Goal: Task Accomplishment & Management: Complete application form

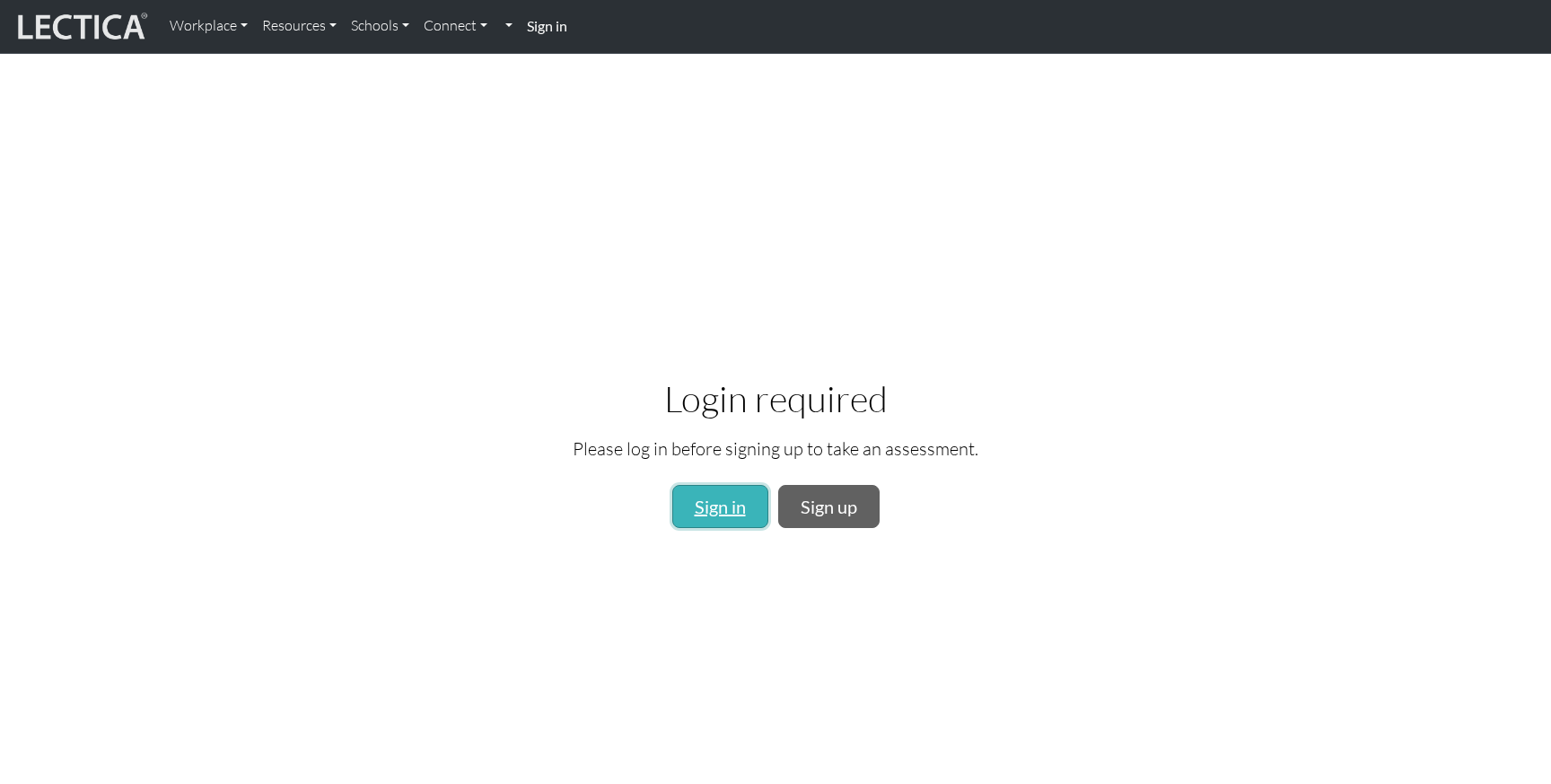
click at [703, 515] on link "Sign in" at bounding box center [720, 506] width 96 height 43
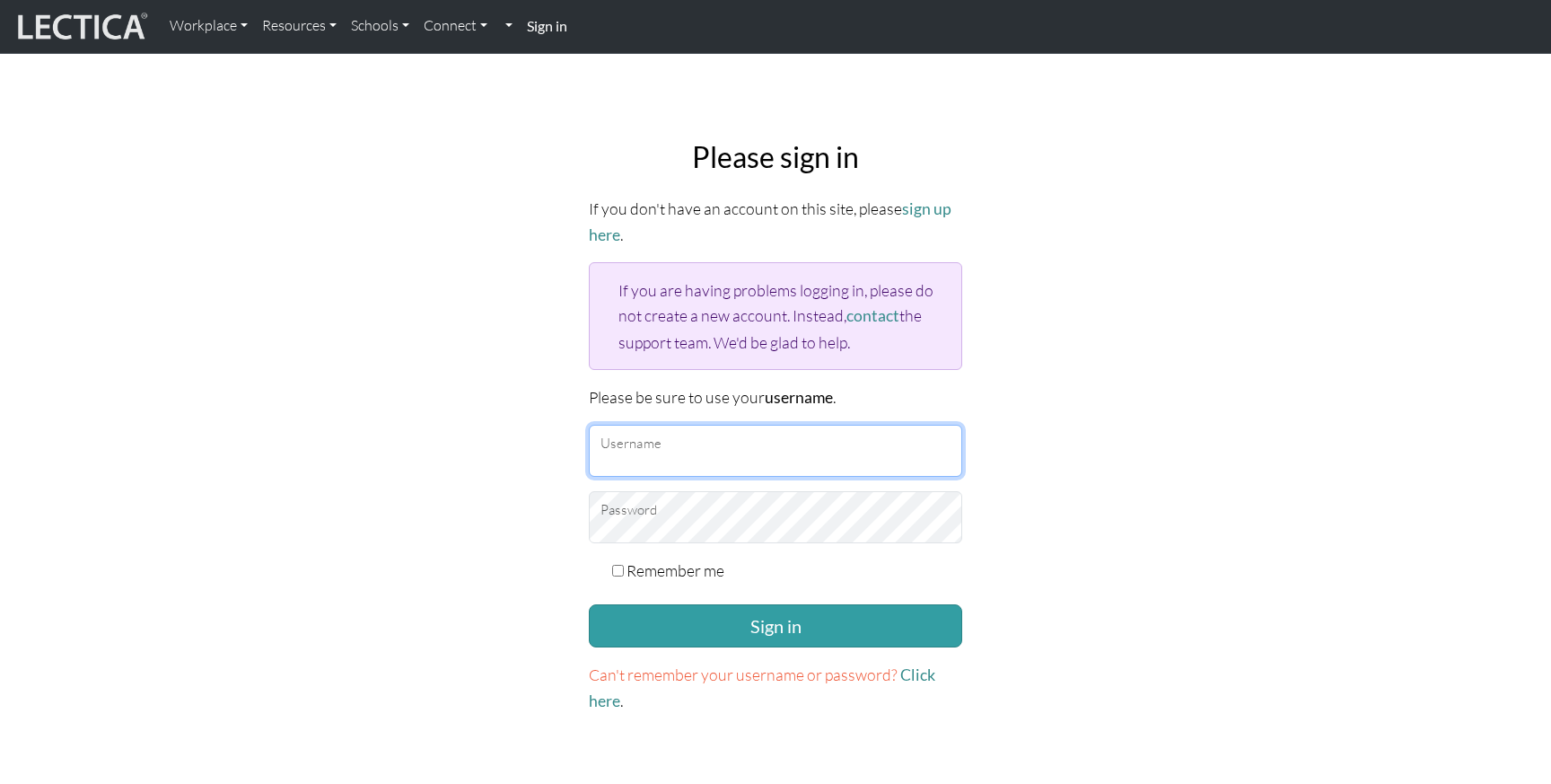
type input "dmitrylyalin"
click at [671, 573] on label "Remember me" at bounding box center [675, 570] width 98 height 25
click at [624, 573] on input "Remember me" at bounding box center [618, 571] width 12 height 12
checkbox input "true"
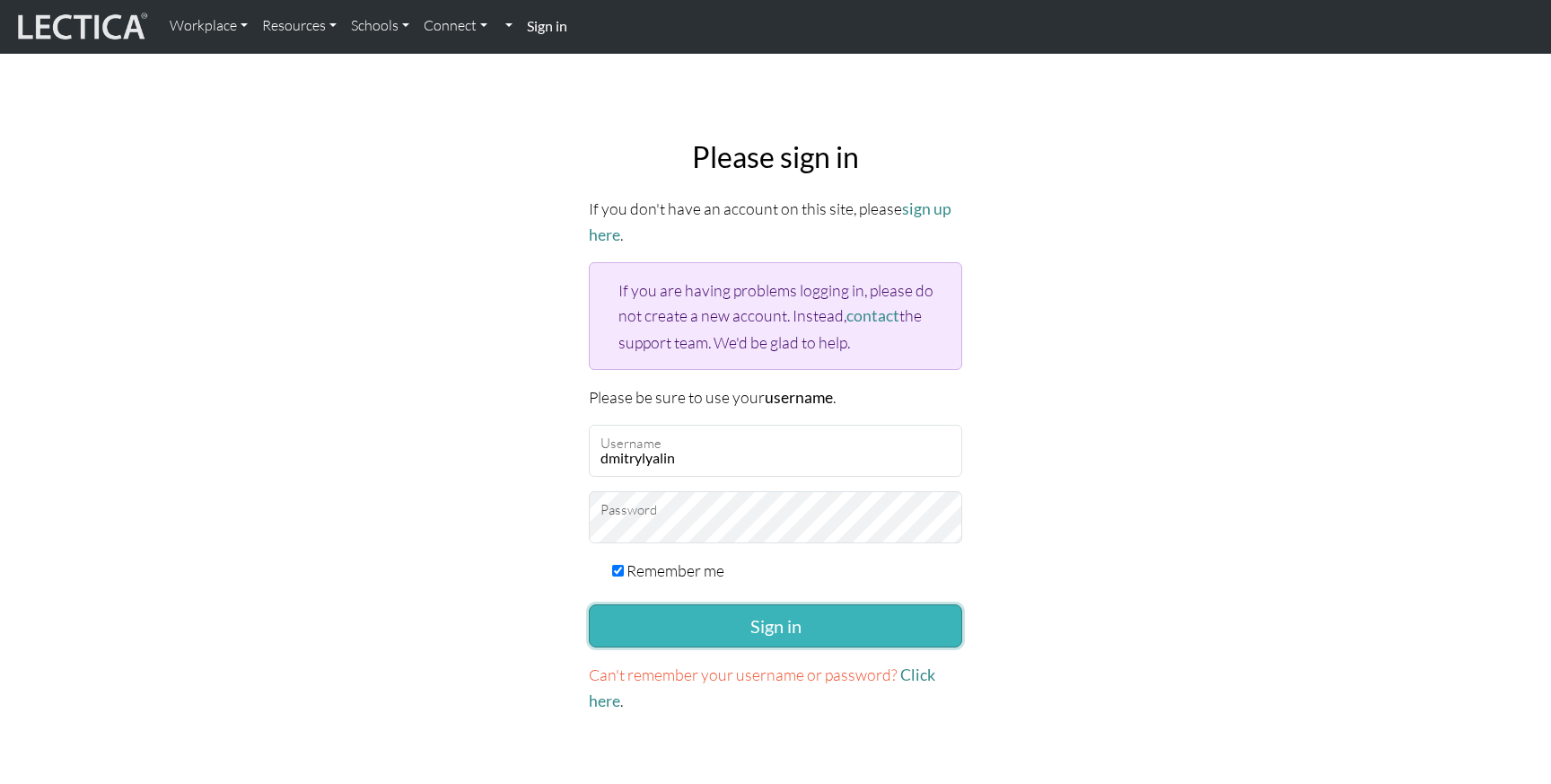
click at [715, 613] on button "Sign in" at bounding box center [776, 625] width 373 height 43
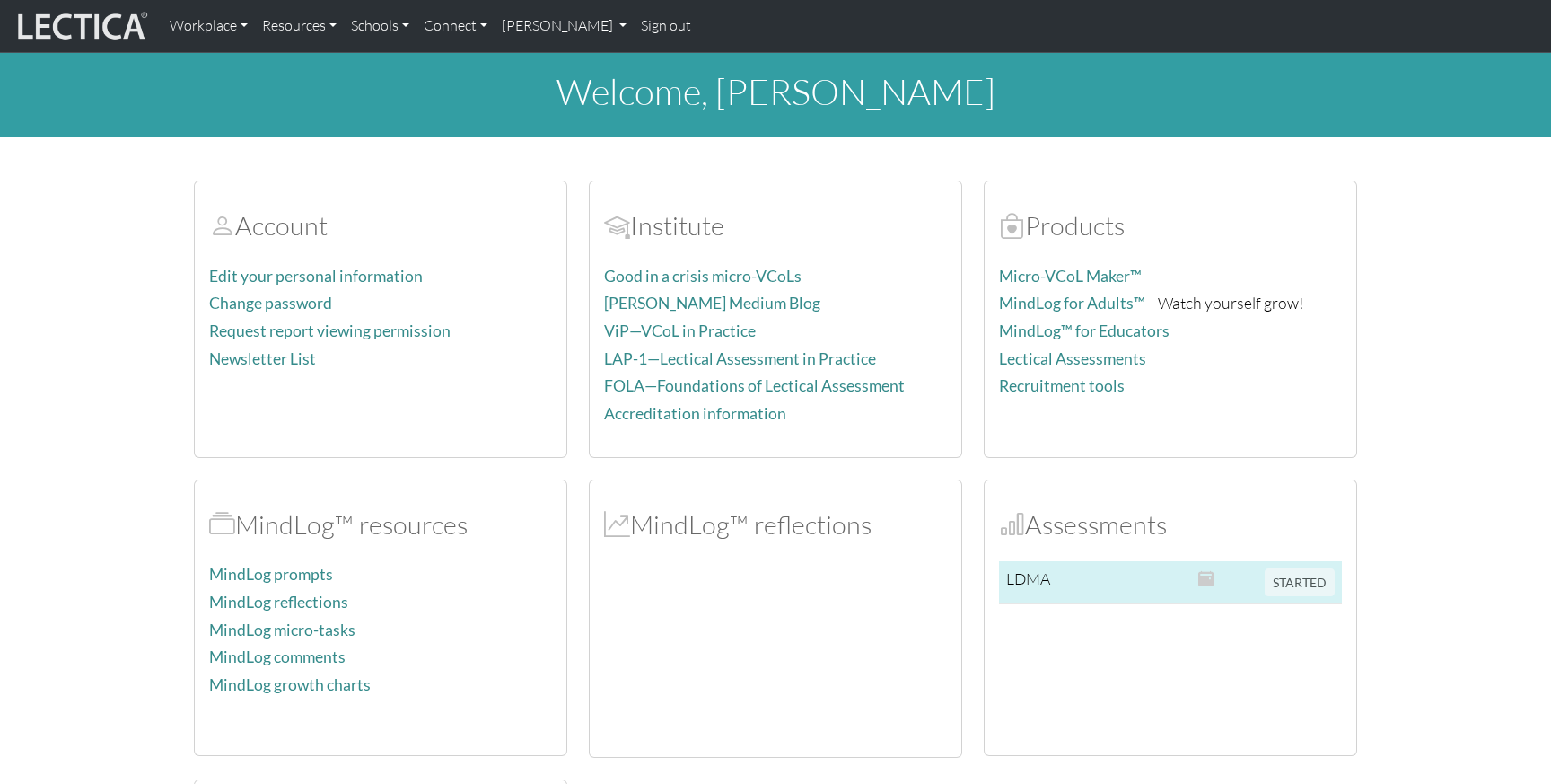
click at [1319, 587] on span "STARTED" at bounding box center [1300, 580] width 70 height 19
click at [1233, 581] on td at bounding box center [1224, 582] width 67 height 43
click at [1107, 602] on td at bounding box center [1132, 582] width 115 height 43
click at [1060, 586] on td "LDMA" at bounding box center [1037, 582] width 77 height 43
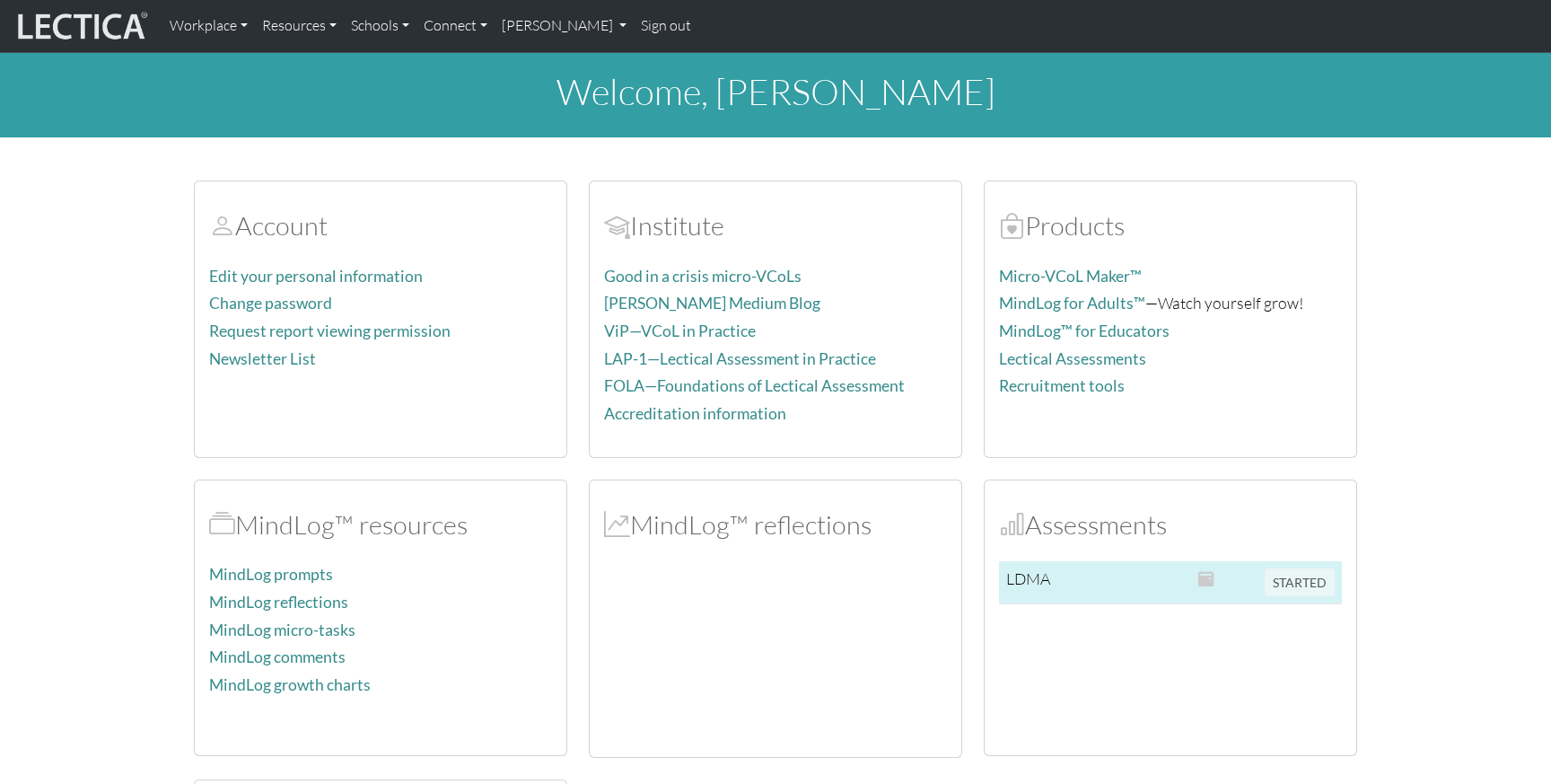
click at [1060, 586] on td "LDMA" at bounding box center [1037, 582] width 77 height 43
click at [1282, 567] on td "STARTED" at bounding box center [1300, 582] width 84 height 43
click at [1281, 580] on span "STARTED" at bounding box center [1300, 580] width 70 height 19
click at [1008, 567] on td "LDMA" at bounding box center [1037, 582] width 77 height 43
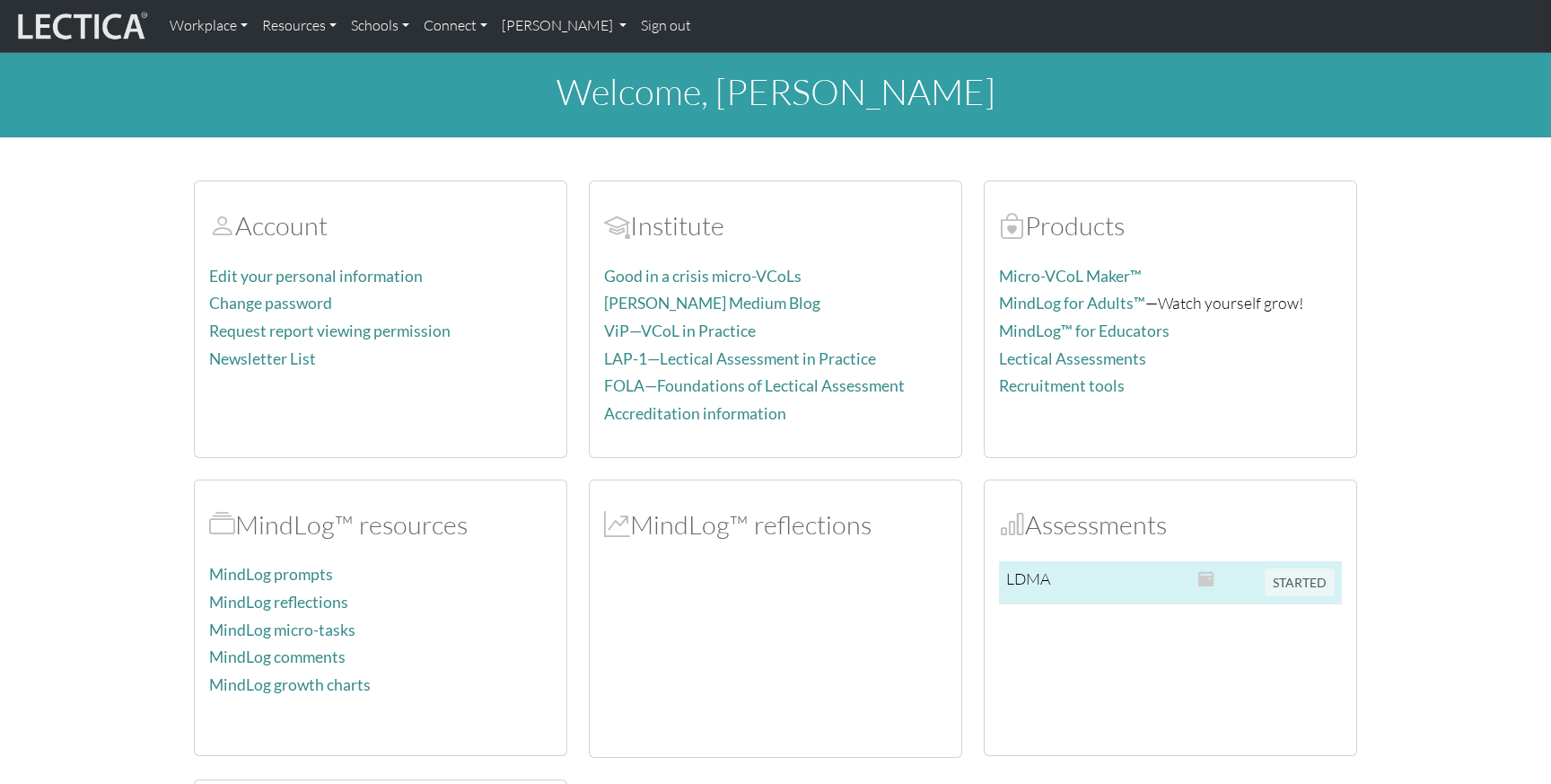
click at [1079, 579] on td at bounding box center [1132, 582] width 115 height 43
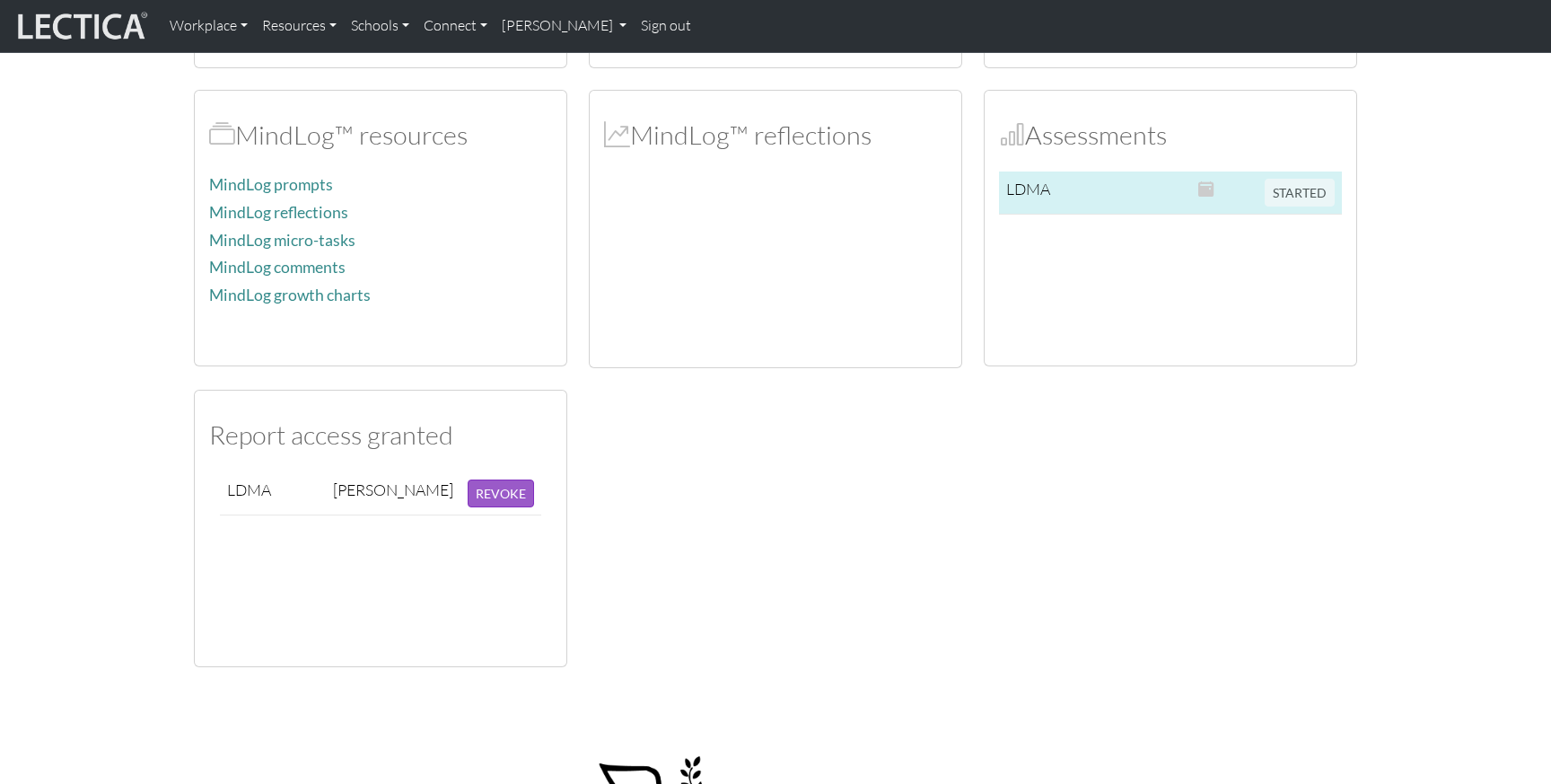
scroll to position [393, 0]
click at [1119, 183] on td at bounding box center [1132, 189] width 115 height 43
click at [1196, 187] on td at bounding box center [1224, 189] width 67 height 43
click at [1207, 187] on span at bounding box center [1206, 185] width 16 height 19
click at [1318, 191] on span "STARTED" at bounding box center [1300, 186] width 70 height 19
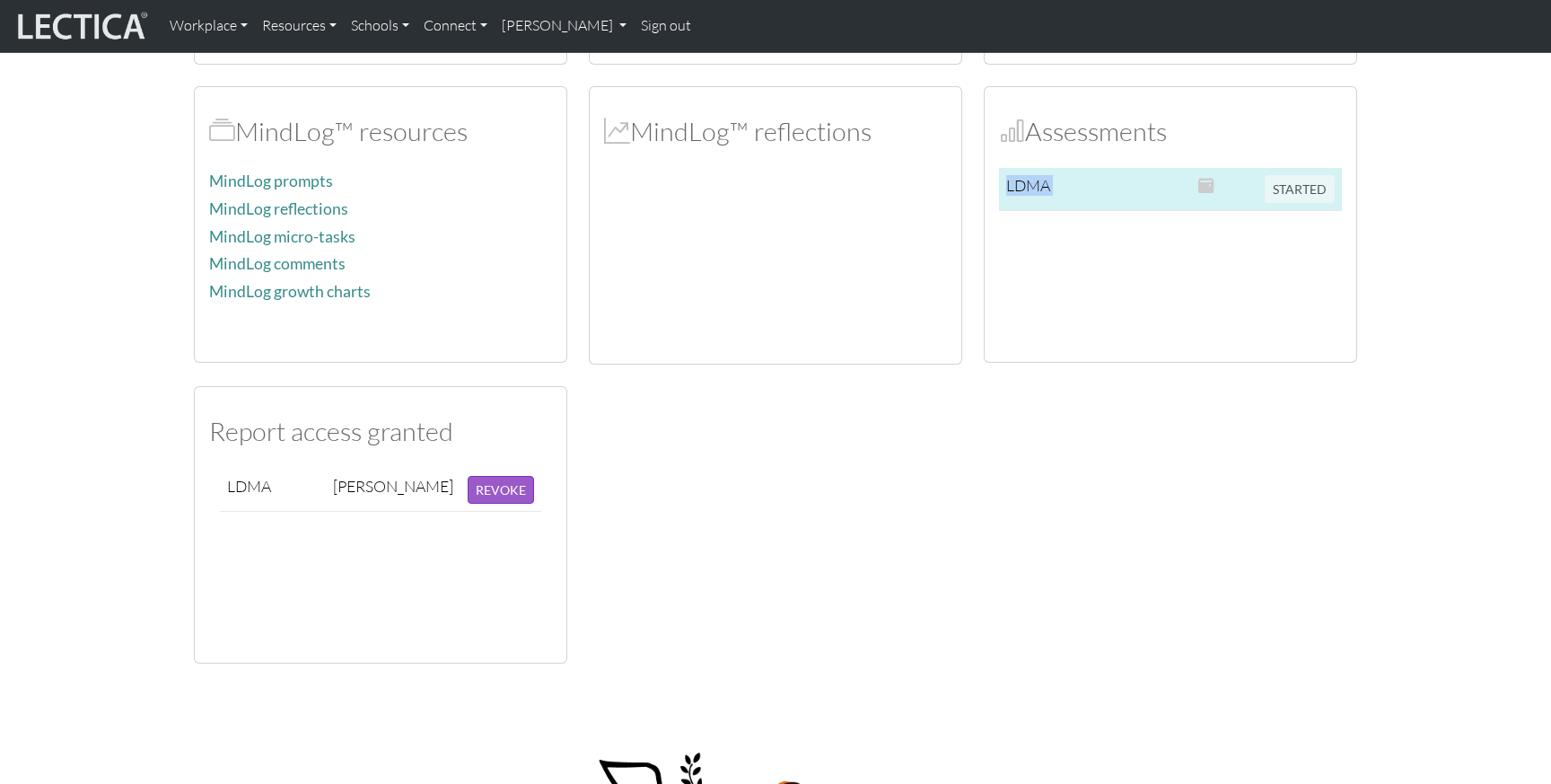
click at [1318, 191] on span "STARTED" at bounding box center [1300, 186] width 70 height 19
click at [1174, 199] on td at bounding box center [1132, 189] width 115 height 43
click at [1181, 195] on td at bounding box center [1132, 189] width 115 height 43
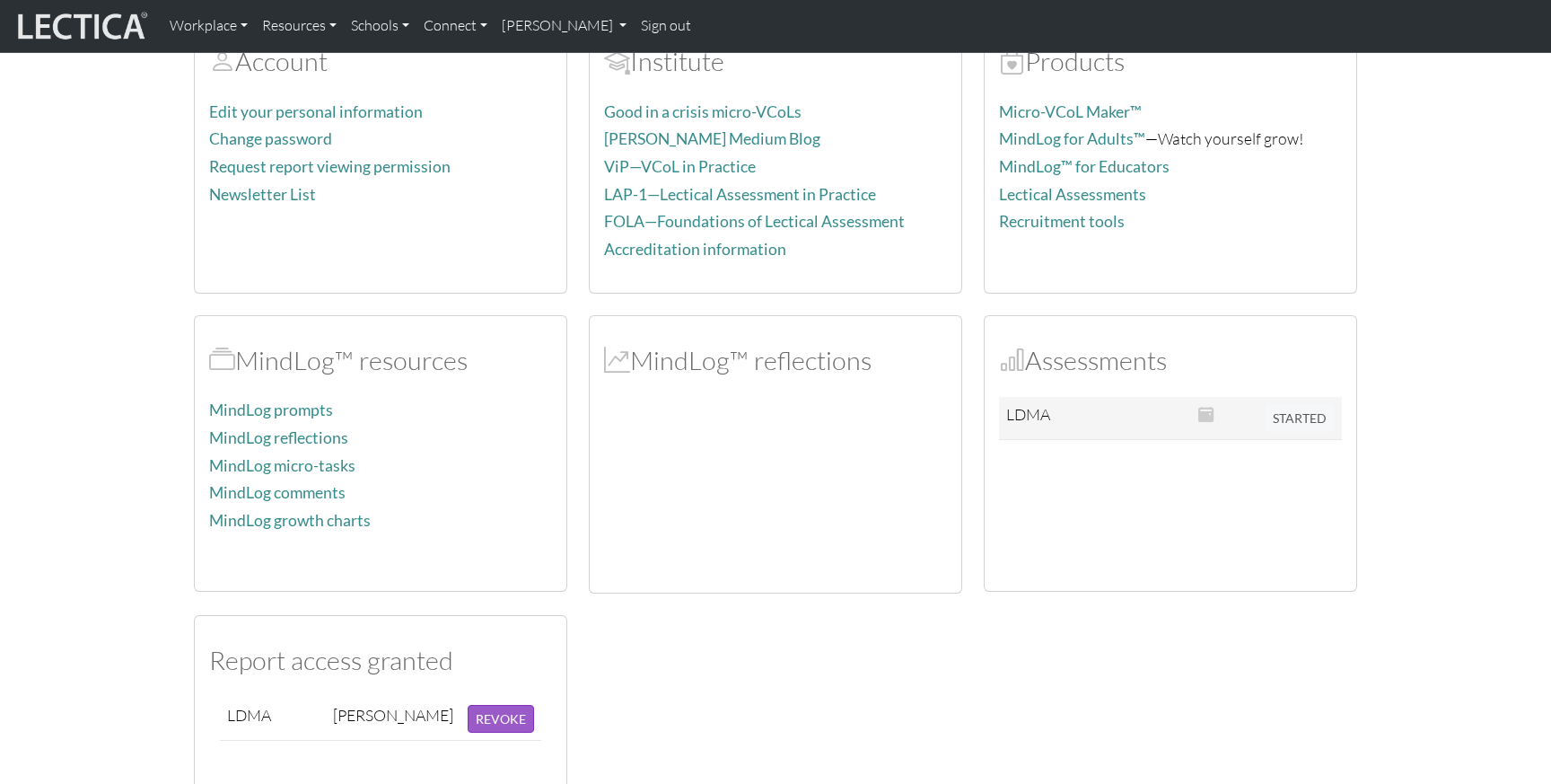
scroll to position [127, 0]
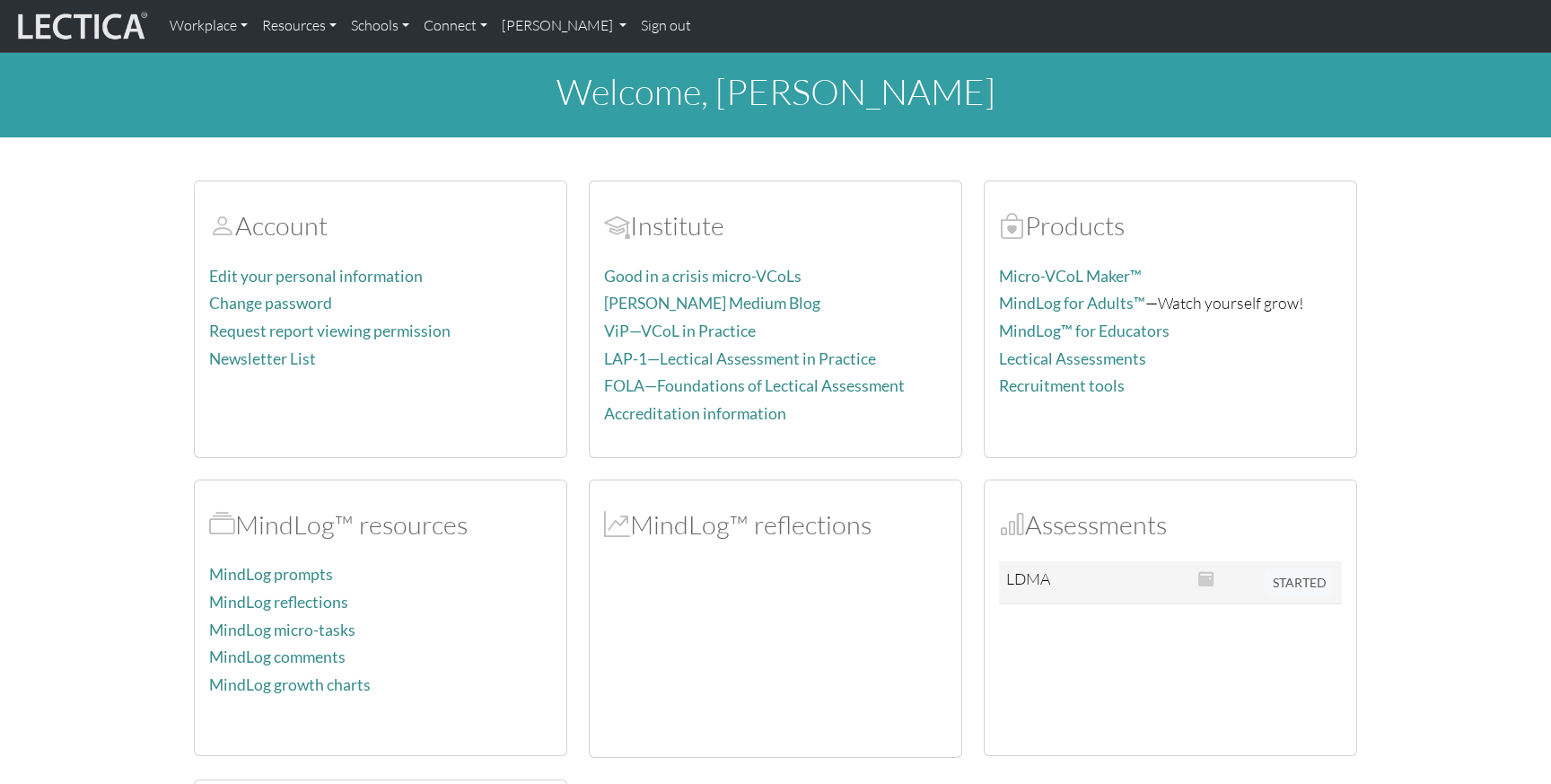
scroll to position [127, 0]
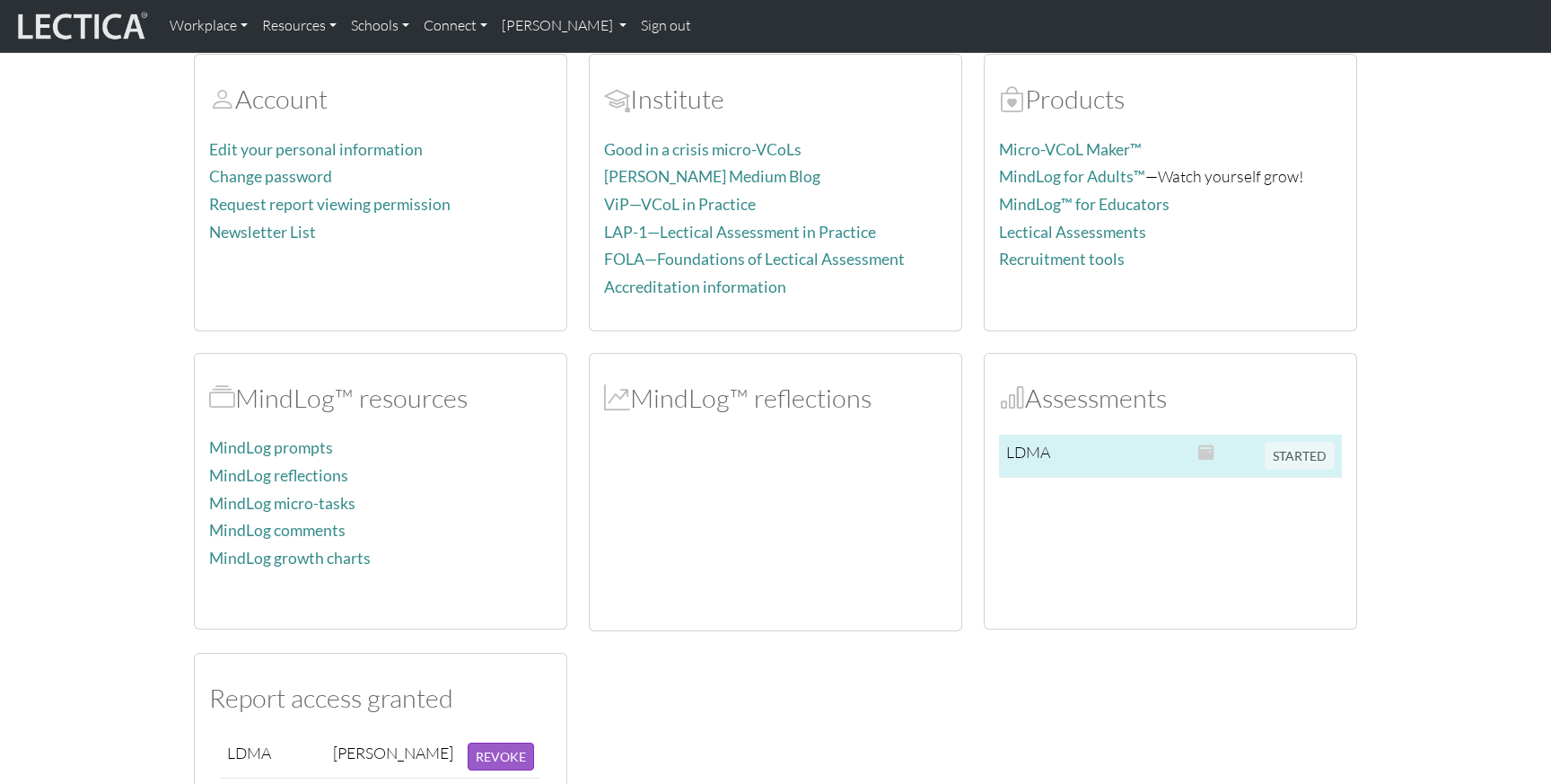
click at [1232, 442] on td at bounding box center [1224, 455] width 67 height 43
click at [1273, 455] on span "STARTED" at bounding box center [1300, 454] width 70 height 19
click at [1032, 447] on td "LDMA" at bounding box center [1037, 455] width 77 height 43
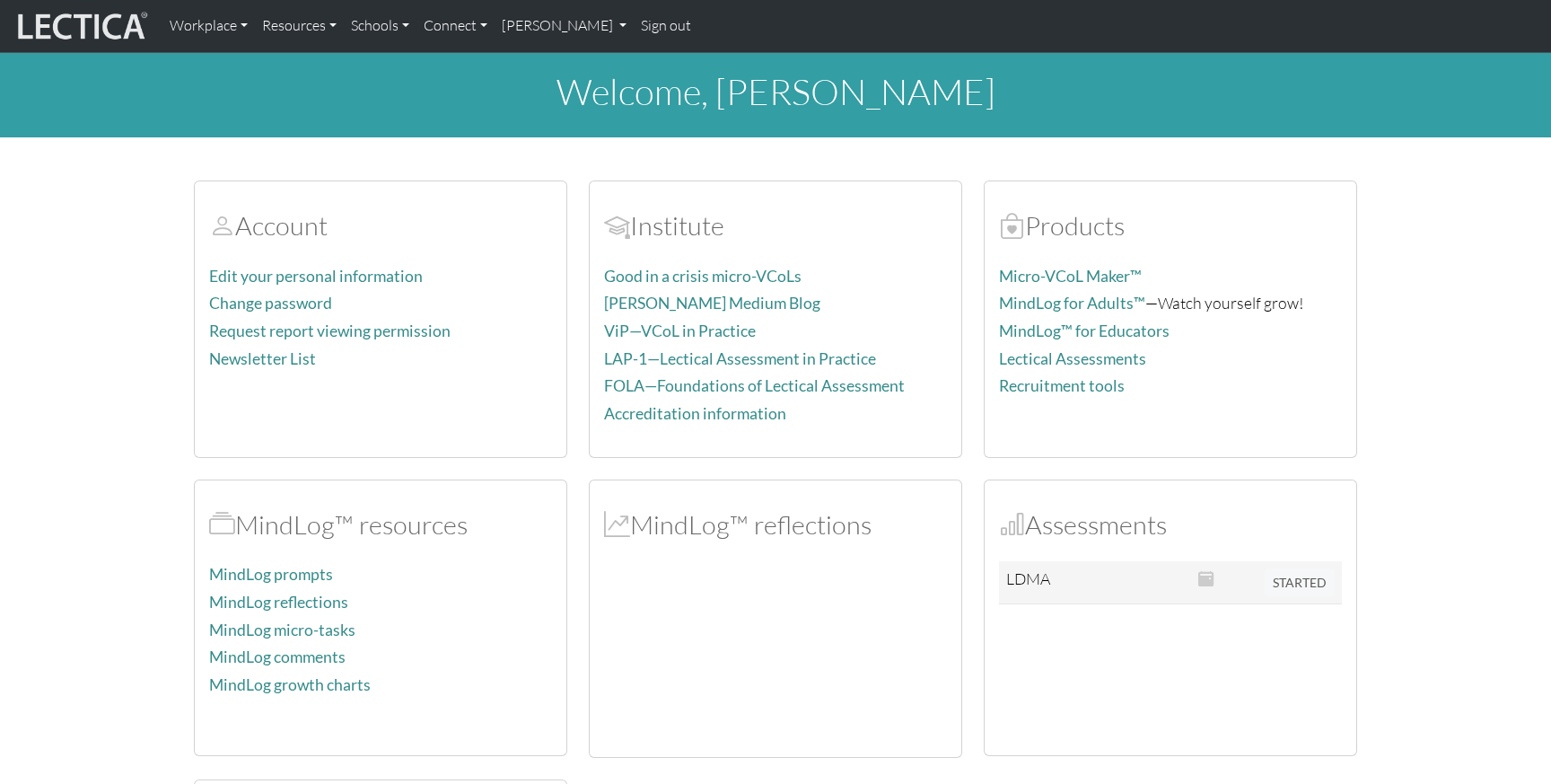
scroll to position [127, 0]
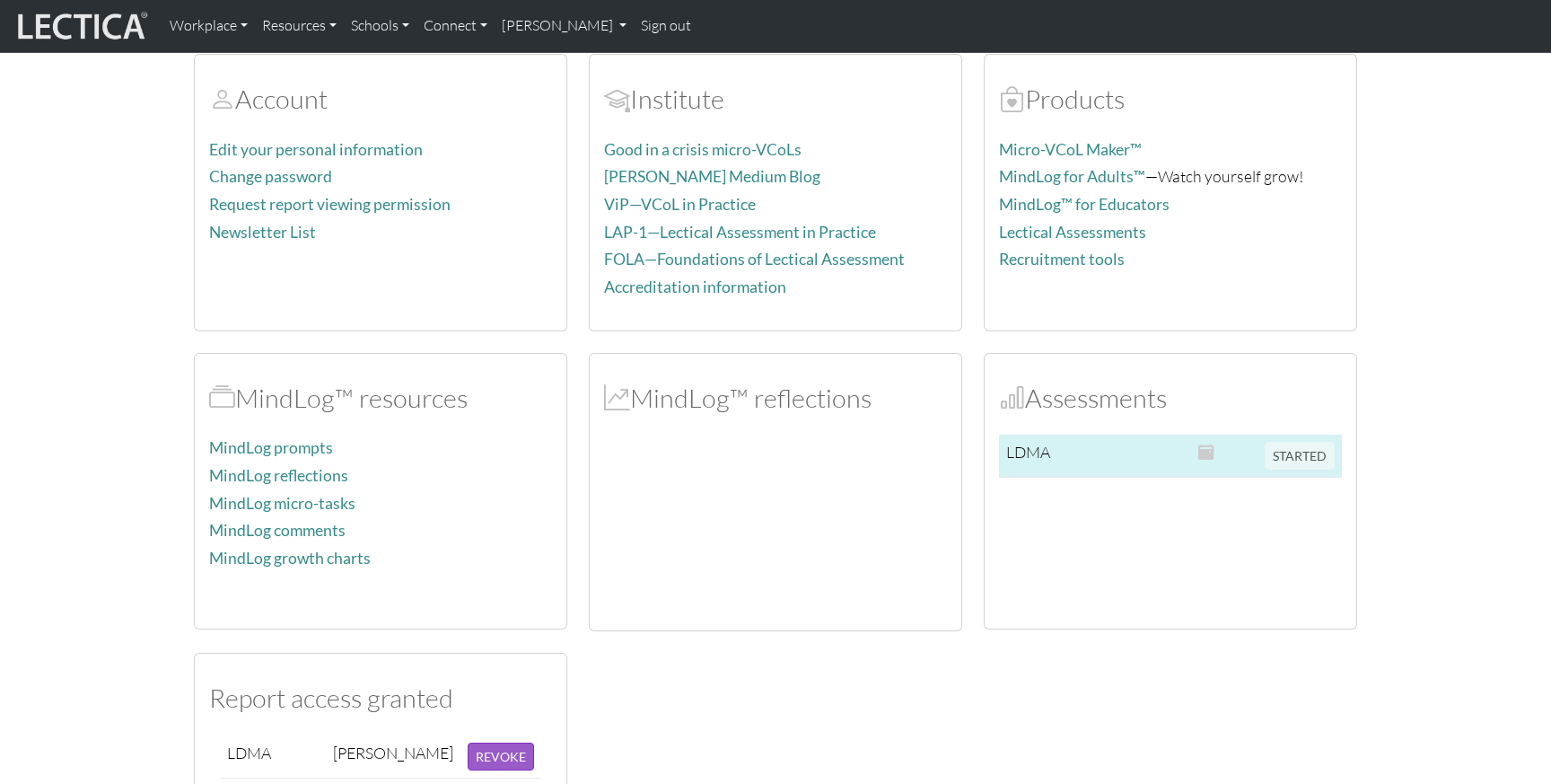
click at [1089, 455] on td at bounding box center [1132, 455] width 115 height 43
click at [1088, 455] on td at bounding box center [1132, 455] width 115 height 43
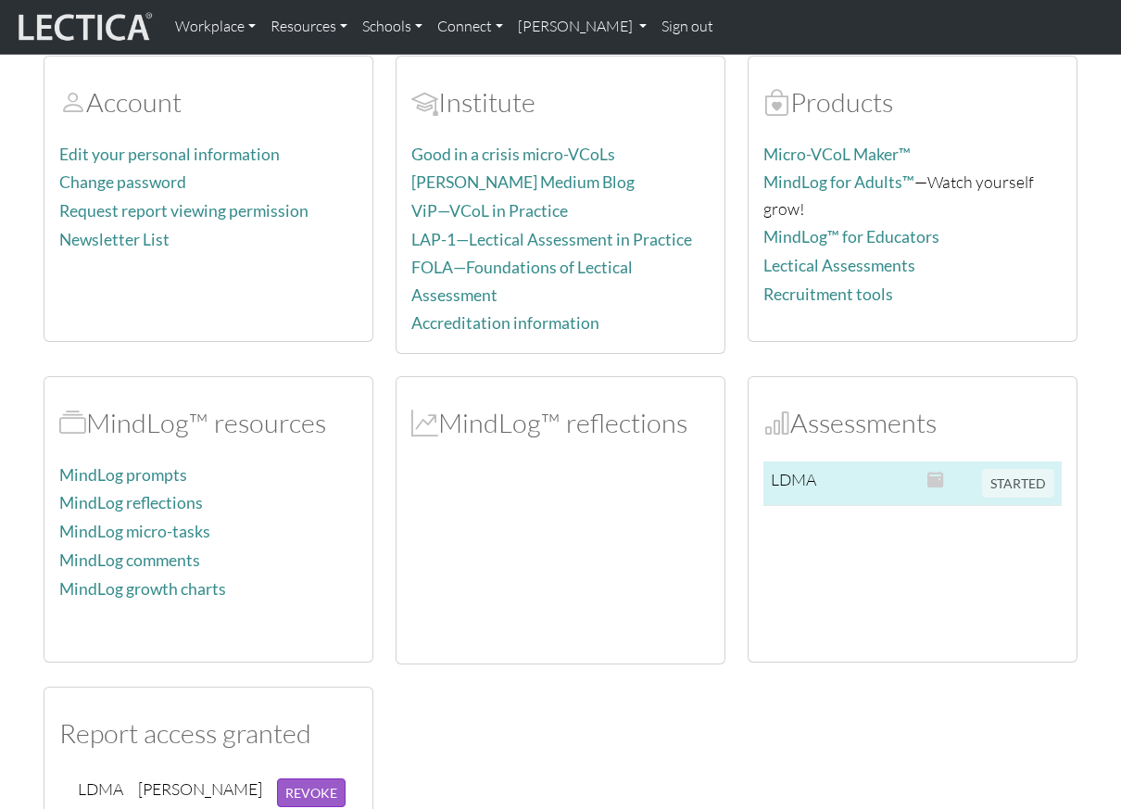
click at [1016, 478] on span "STARTED" at bounding box center [1018, 480] width 72 height 20
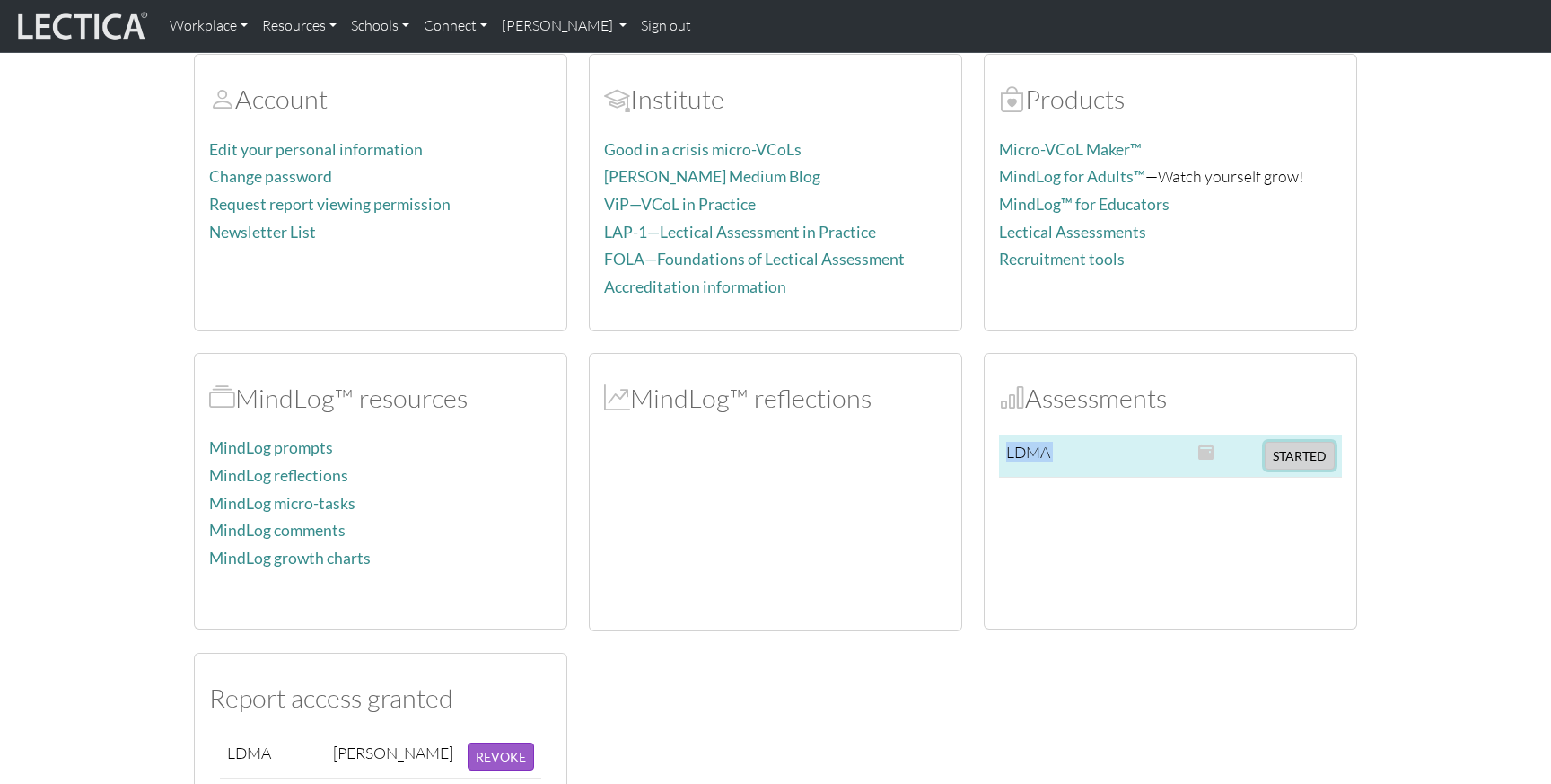
click at [1311, 453] on button "STARTED" at bounding box center [1300, 455] width 70 height 28
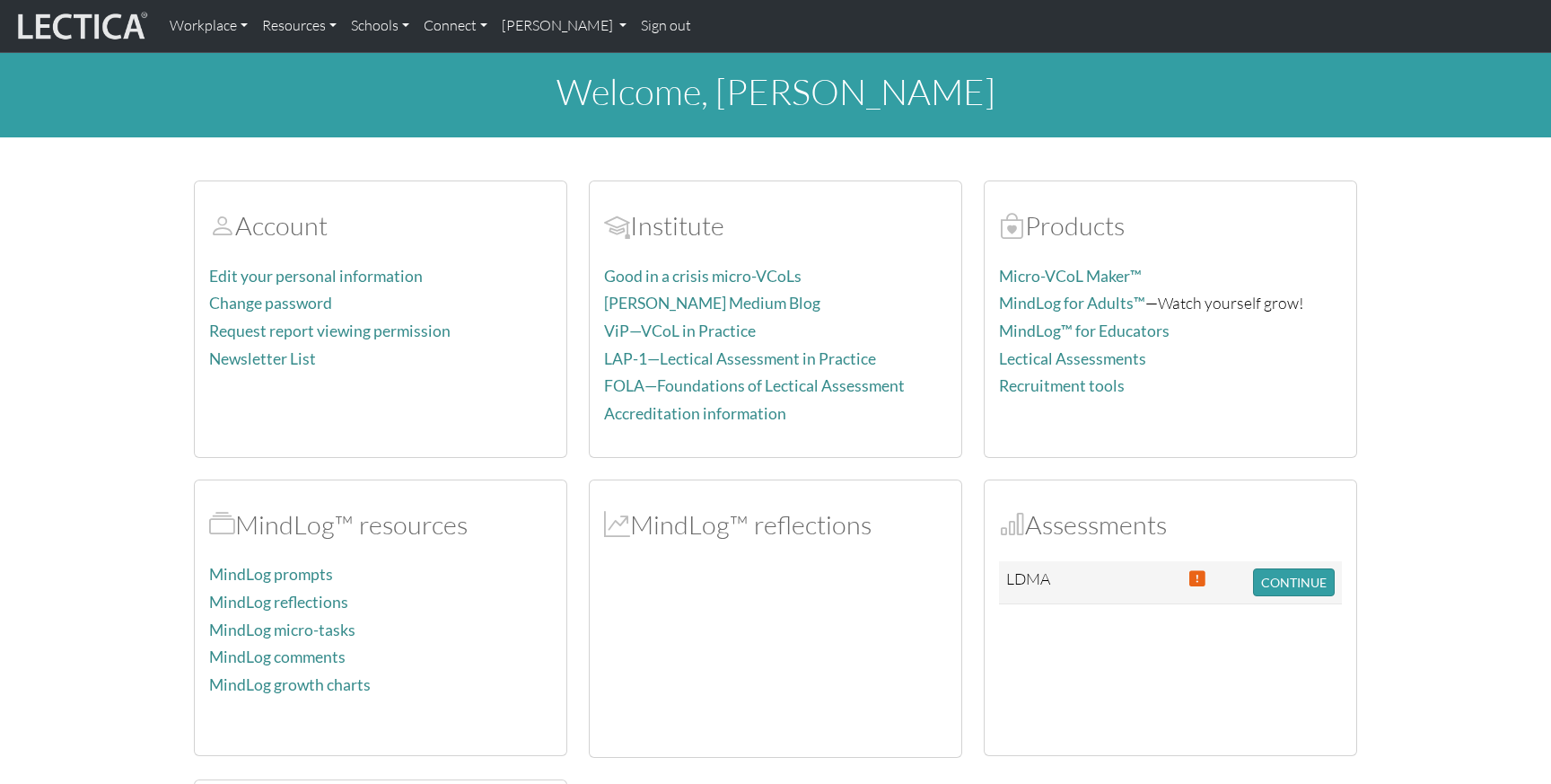
scroll to position [127, 0]
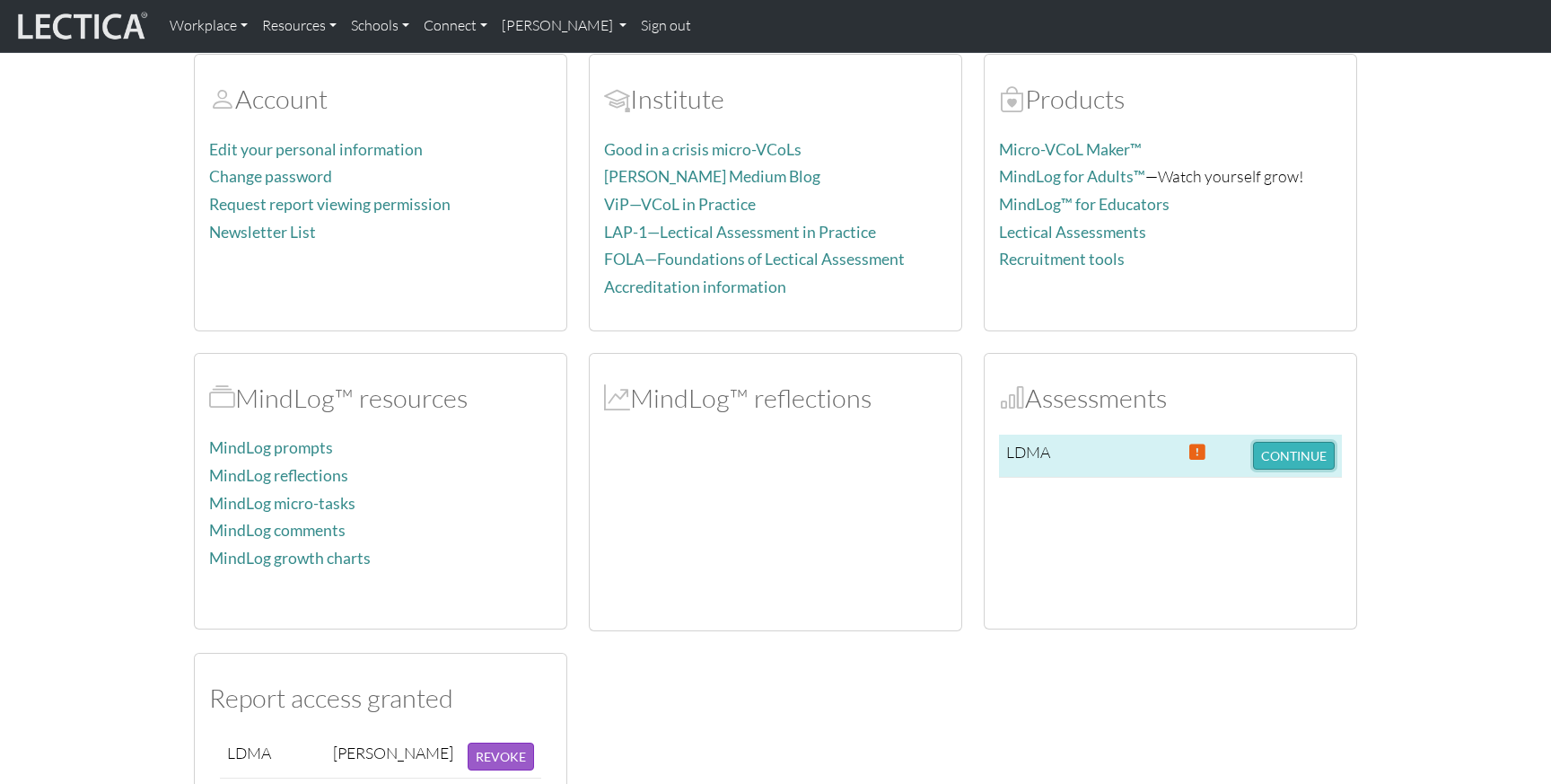
click at [1292, 463] on button "CONTINUE" at bounding box center [1294, 455] width 81 height 28
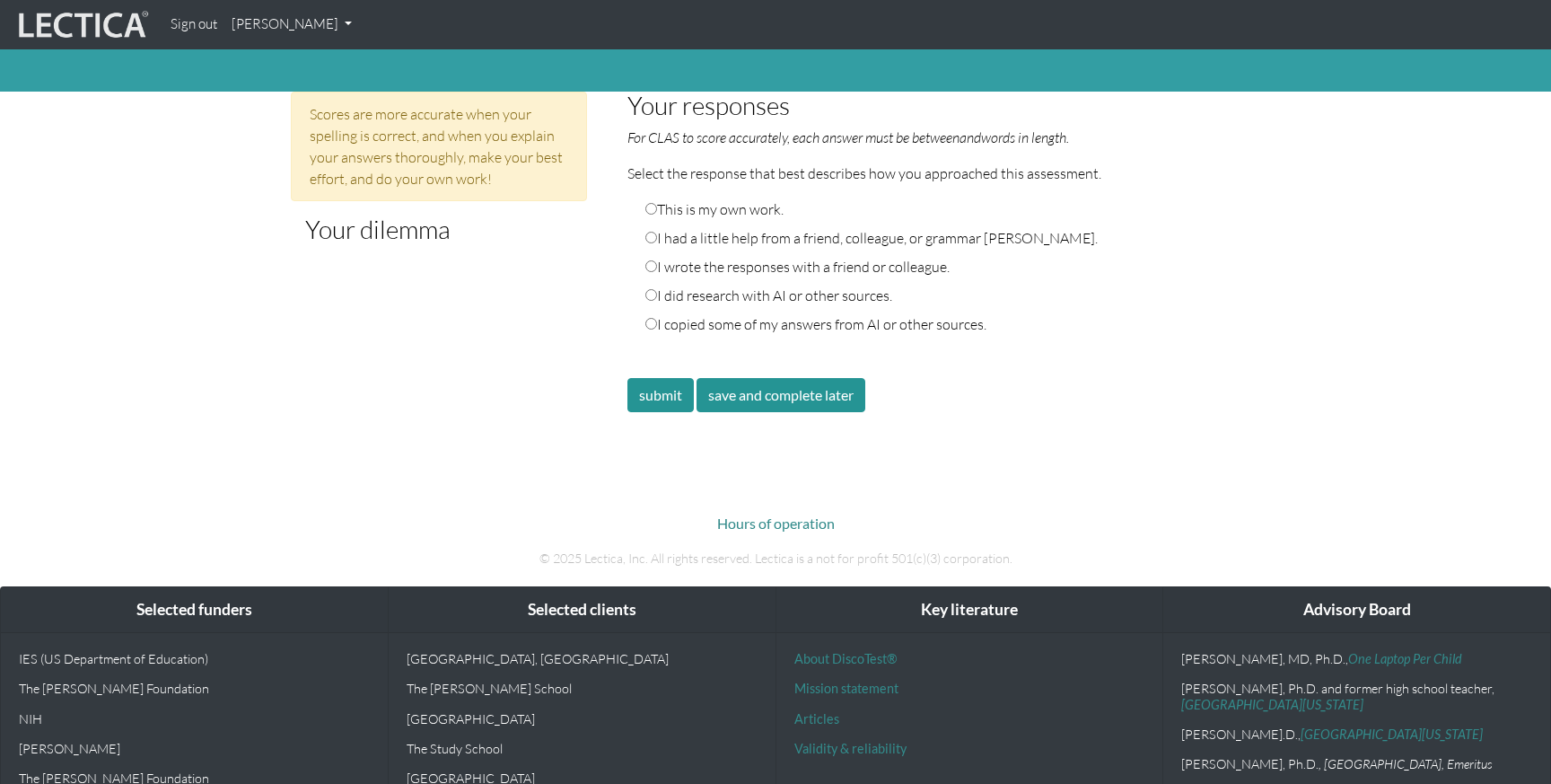
scroll to position [964, 0]
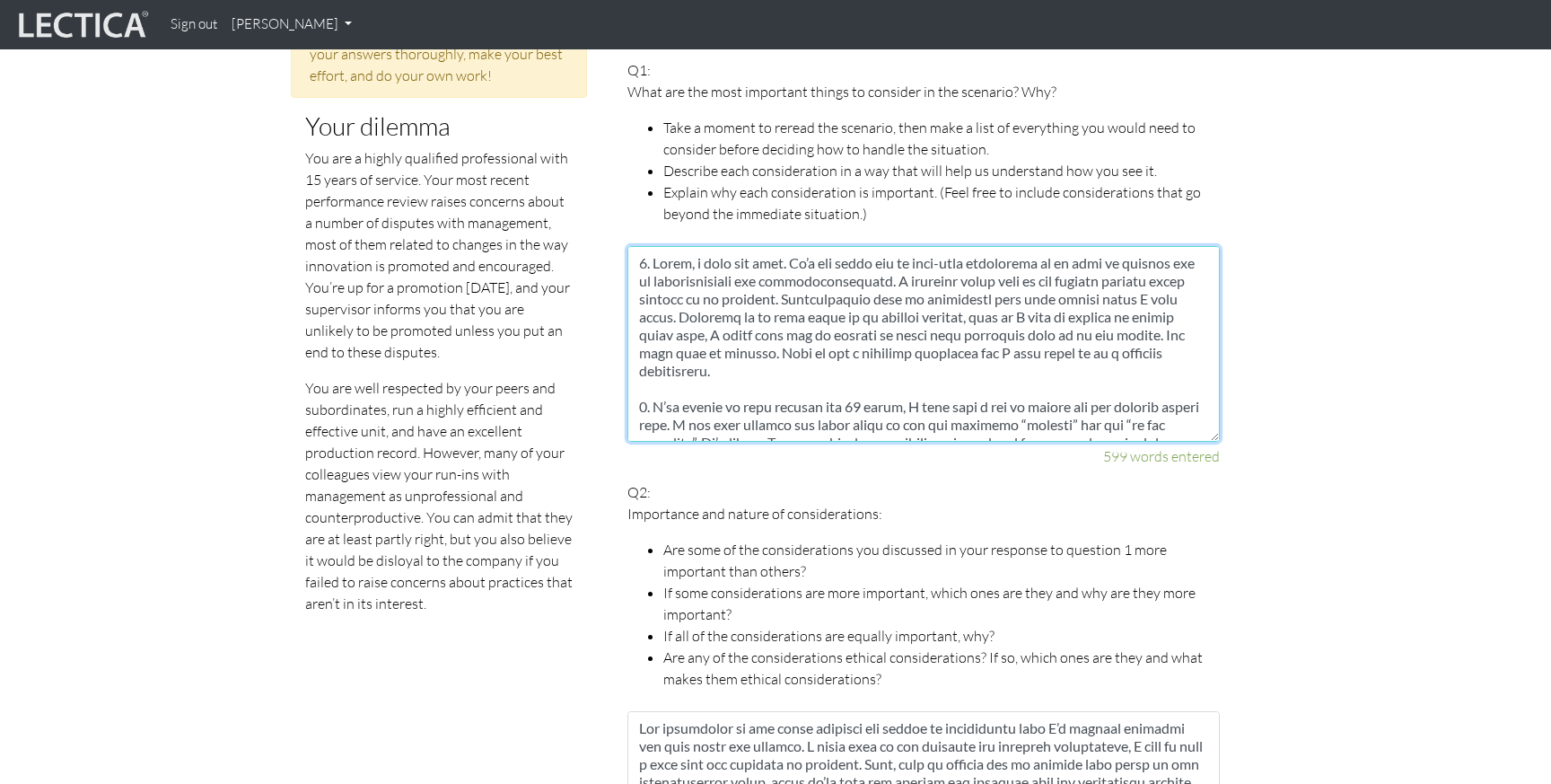
click at [713, 288] on textarea at bounding box center [923, 344] width 592 height 196
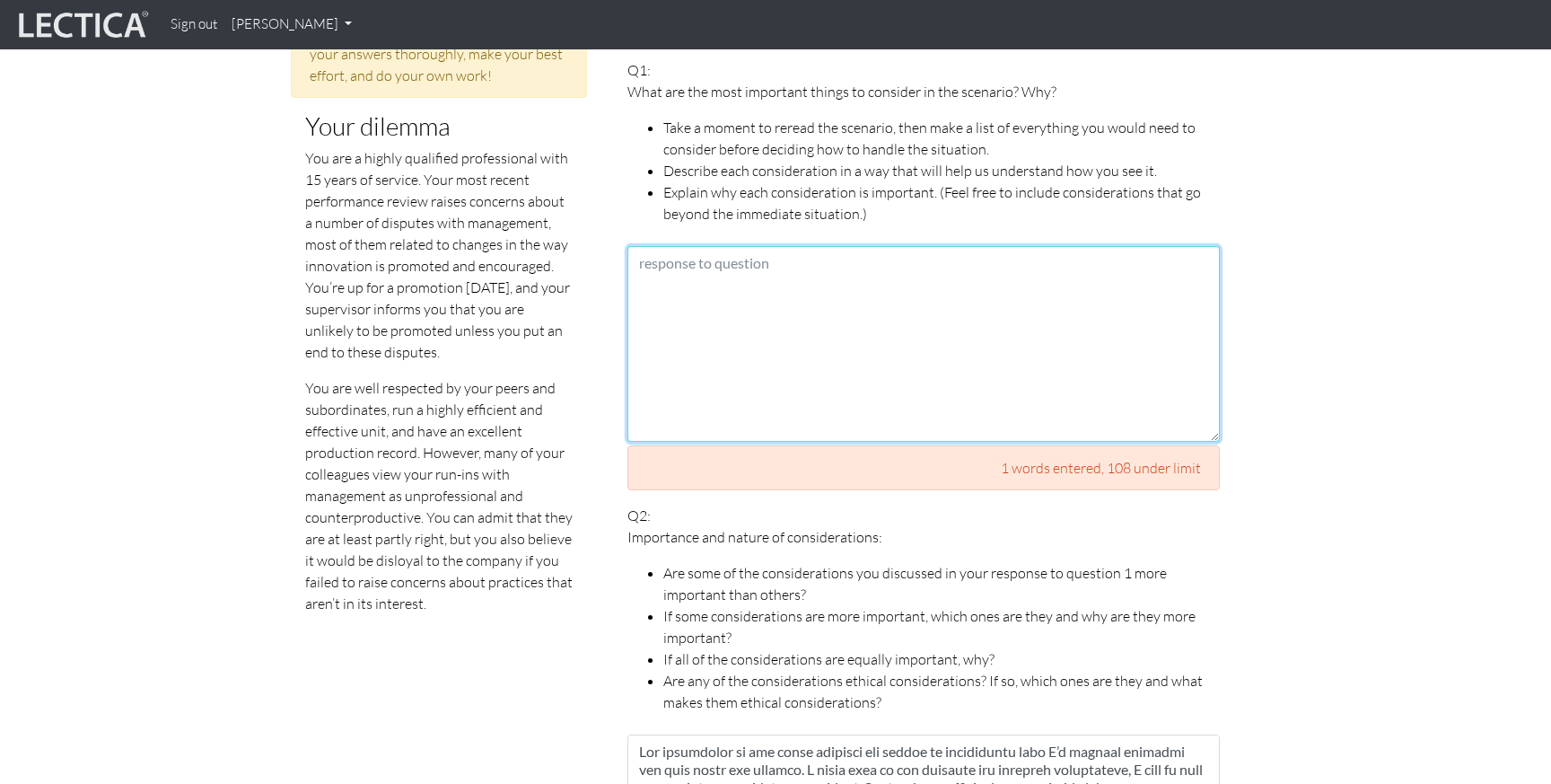
paste textarea "1. First, a huge red flag. It’s not great for my long-term reputation to be see…"
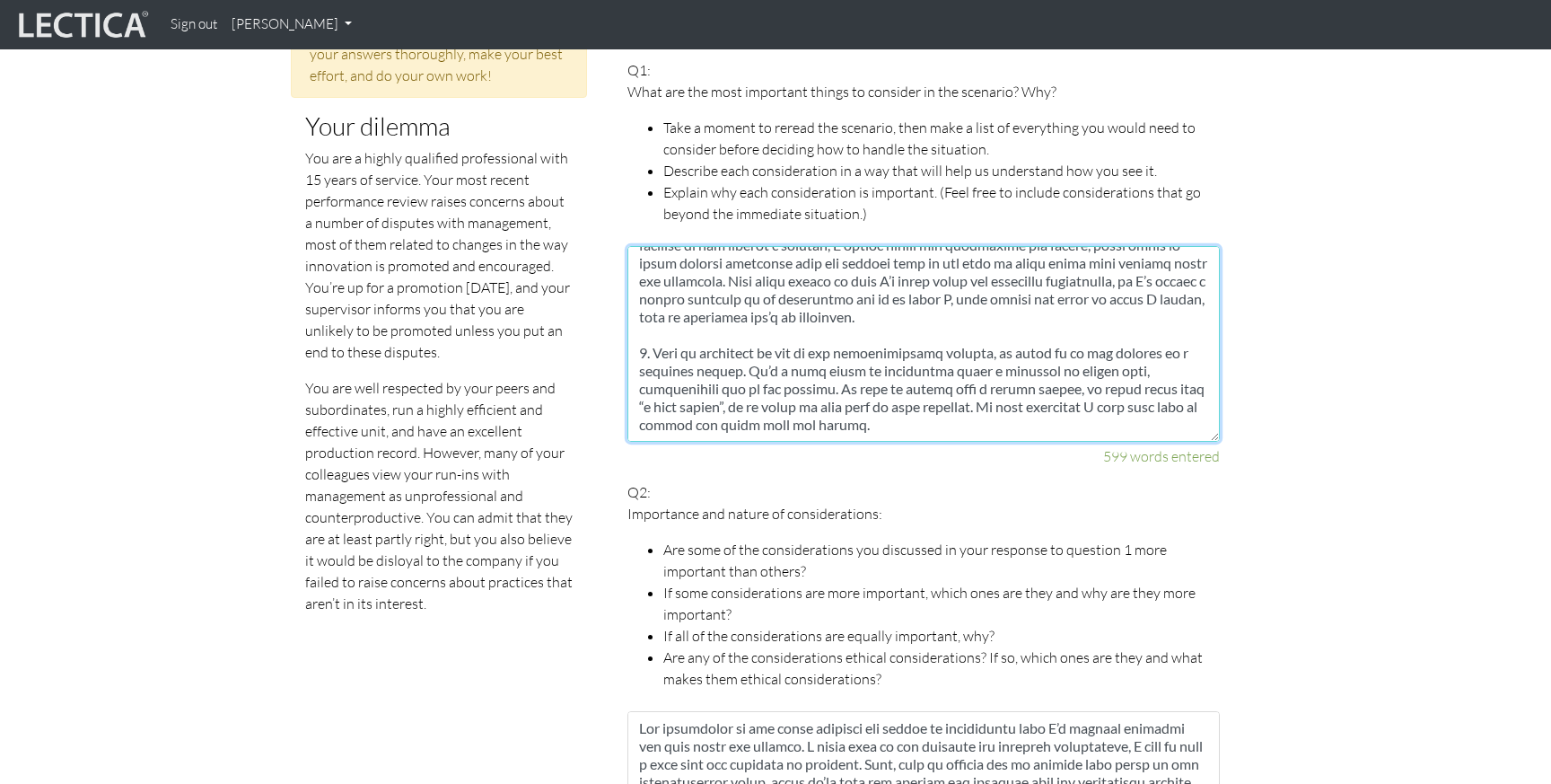
type textarea "1. First, a huge red flag. It’s not great for my long-term reputation to be see…"
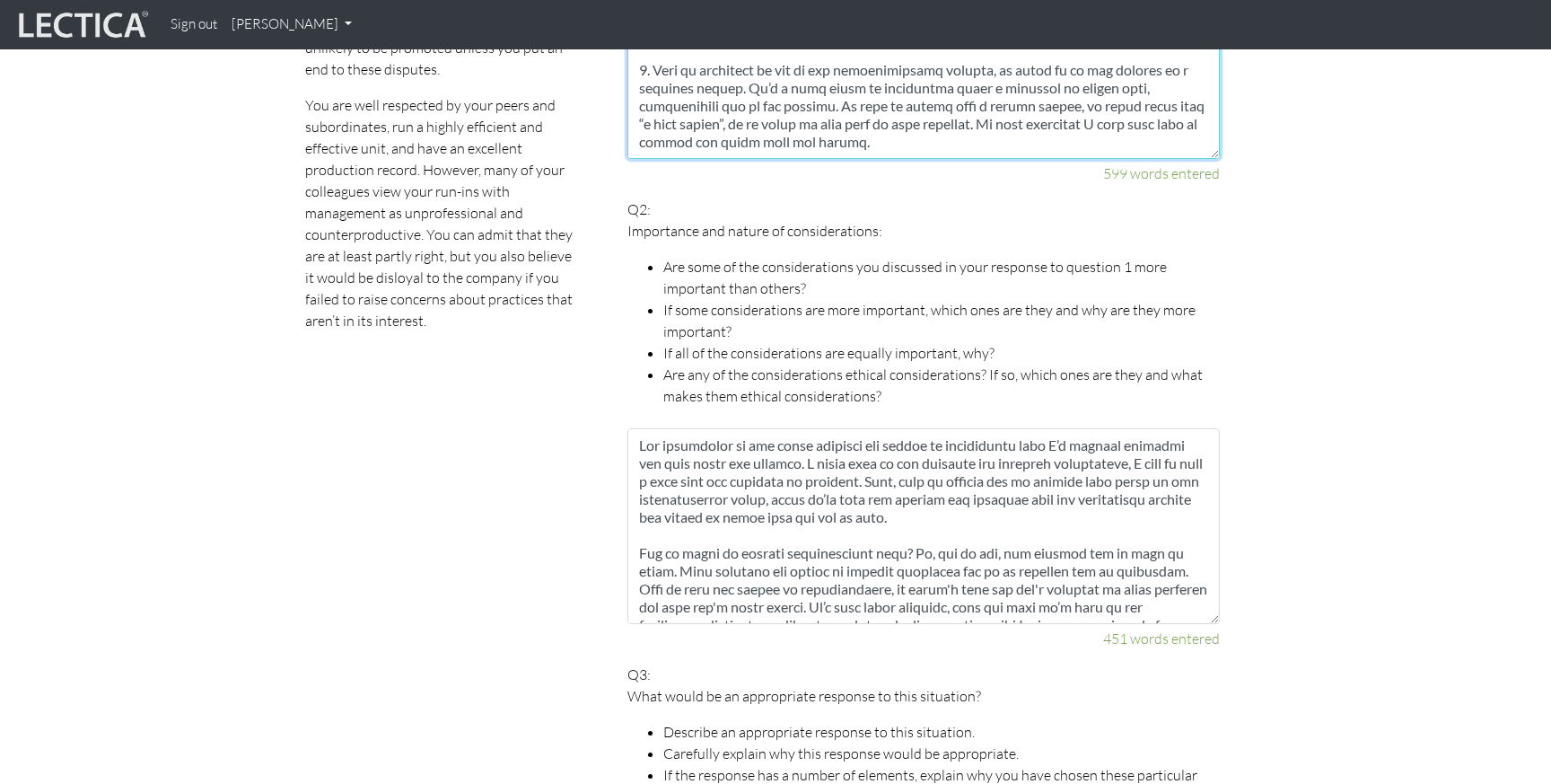
scroll to position [1276, 0]
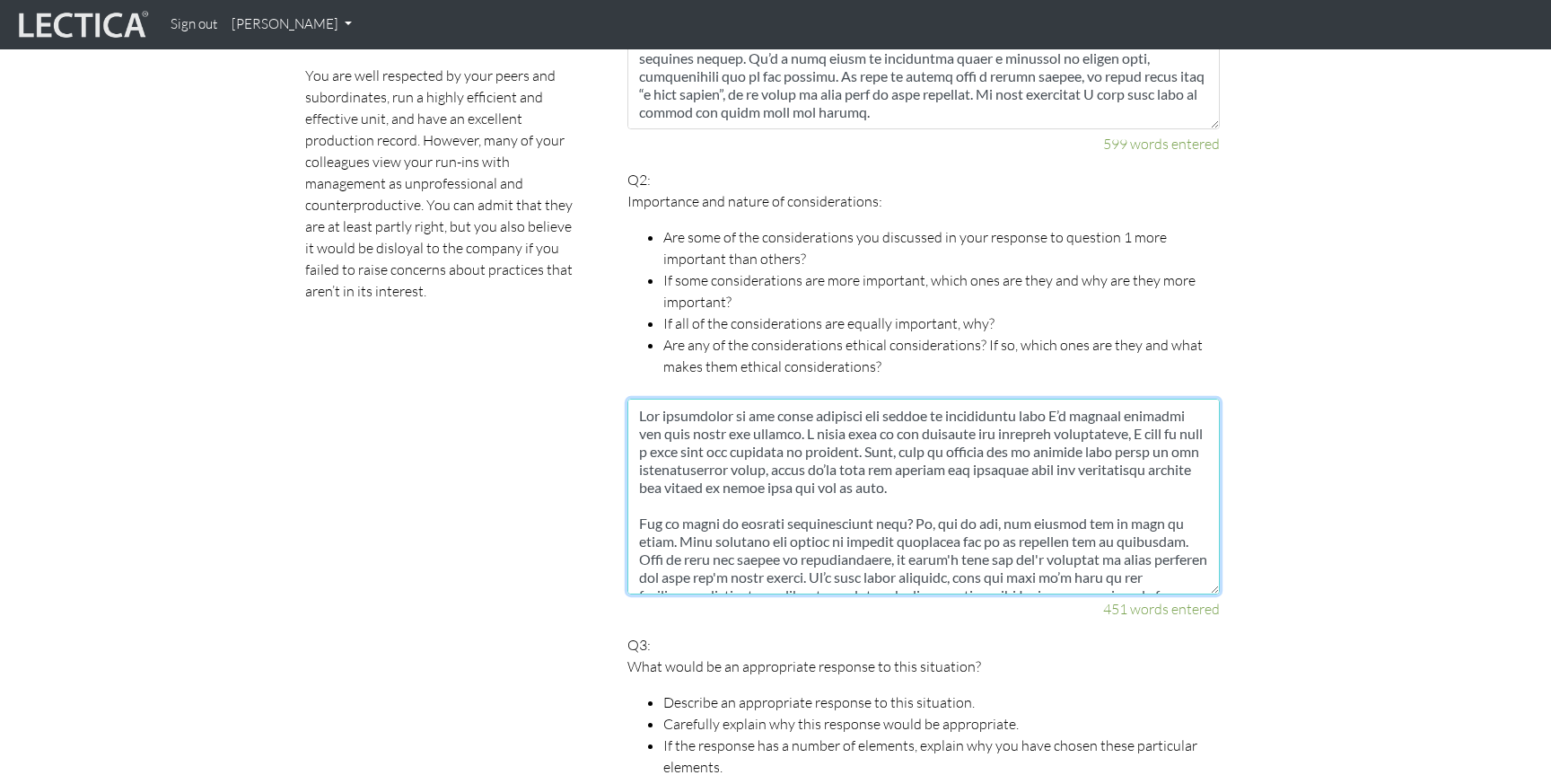
click at [747, 479] on textarea at bounding box center [923, 496] width 592 height 196
paste textarea "The assessment in the first question has helped me acknowledge that I’m clearly…"
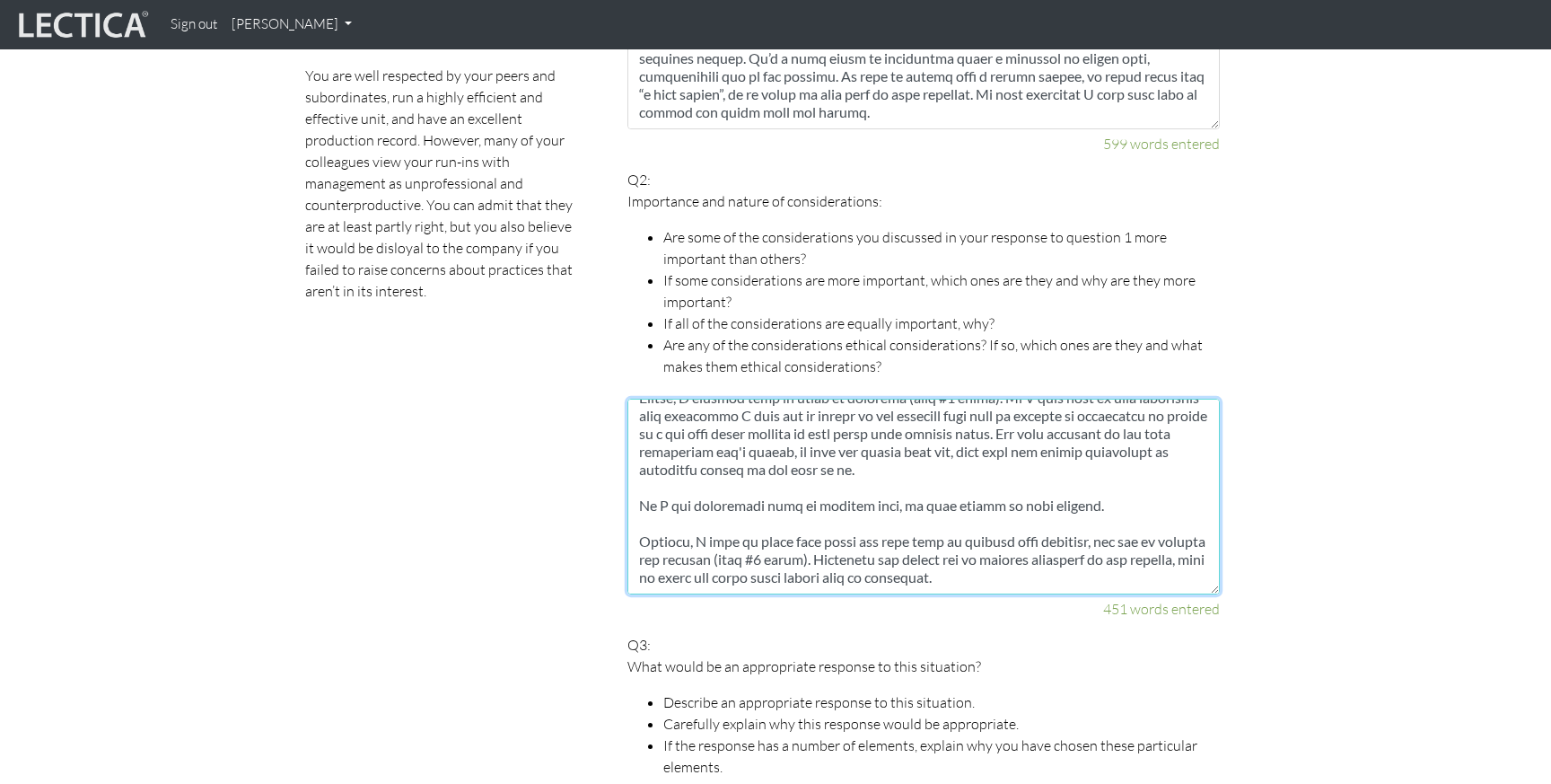
scroll to position [520, 0]
type textarea "The assessment in the first question has helped me acknowledge that I’m clearly…"
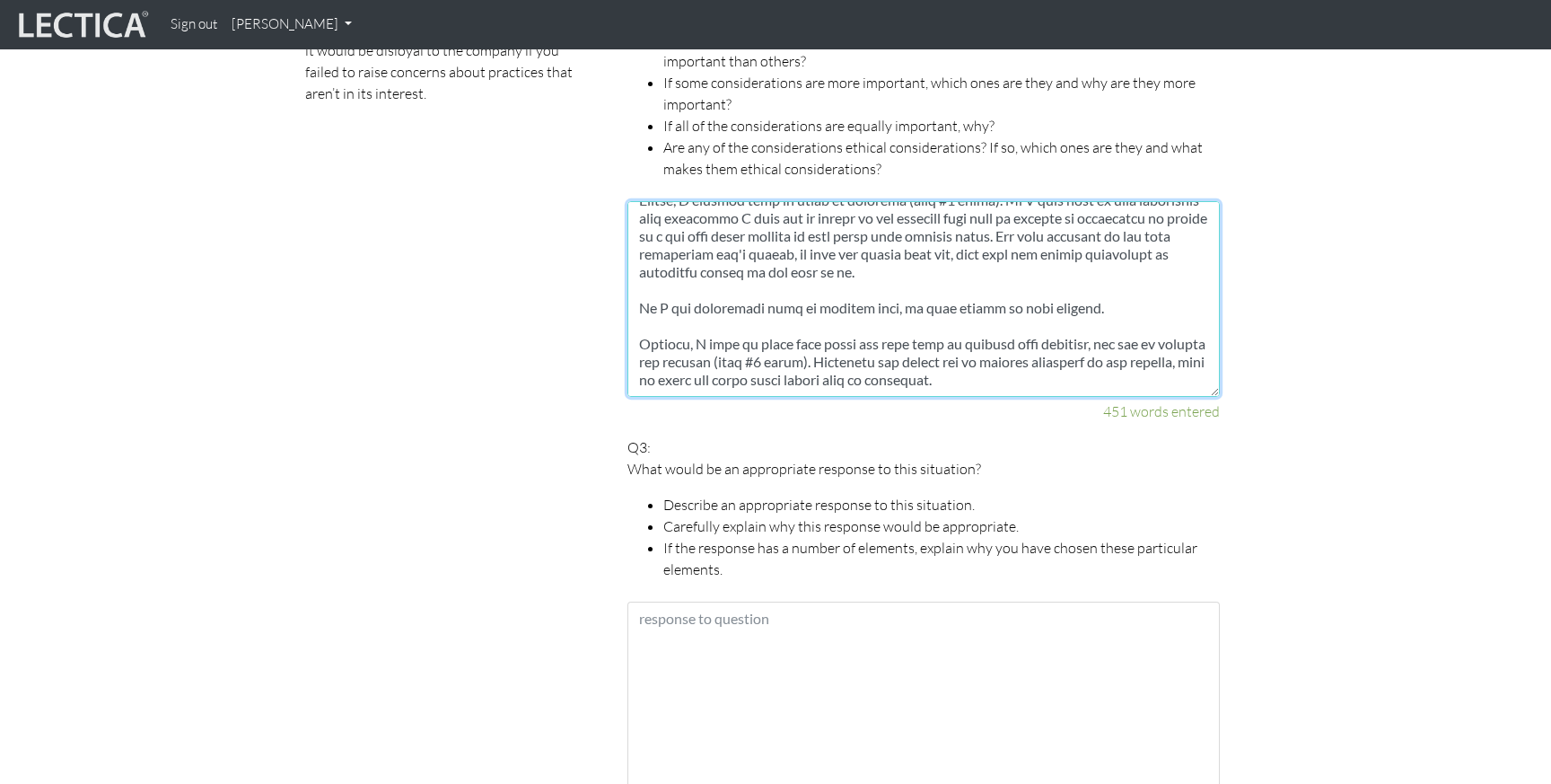
scroll to position [1716, 0]
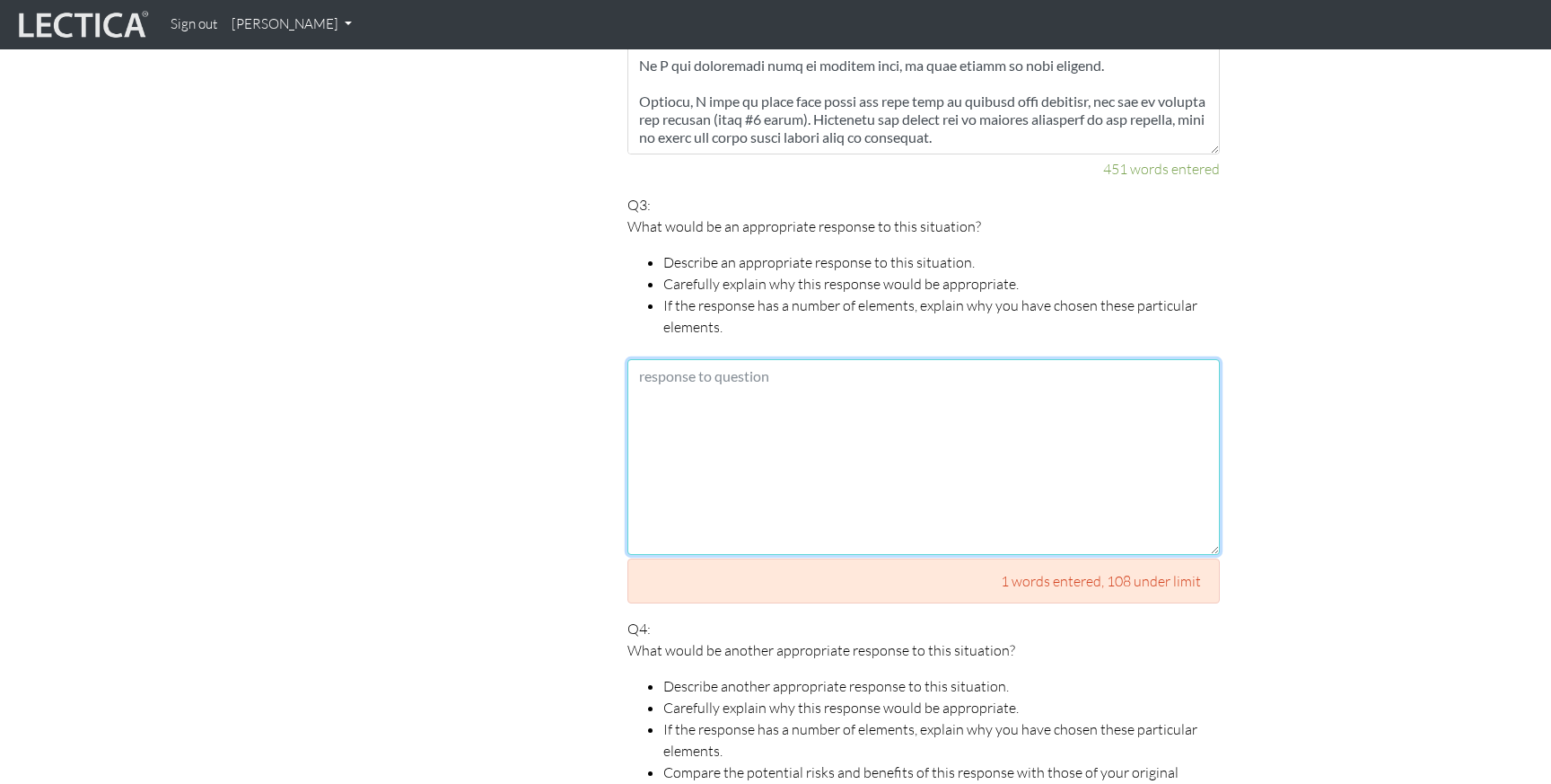
click at [766, 431] on textarea at bounding box center [923, 456] width 592 height 196
paste textarea "I’m going to take multiple actions, addressing the immediate issues (changing m…"
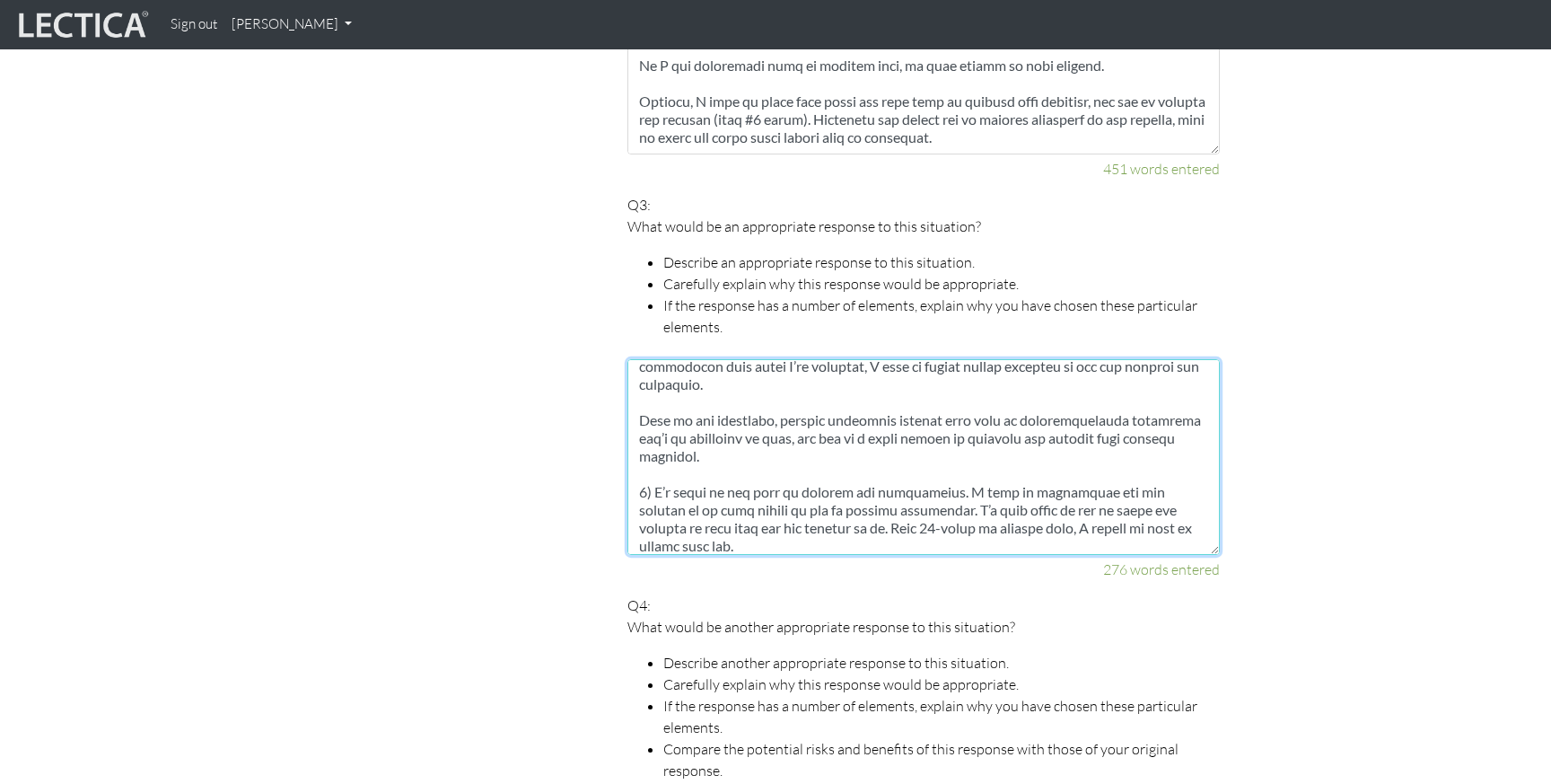
scroll to position [251, 0]
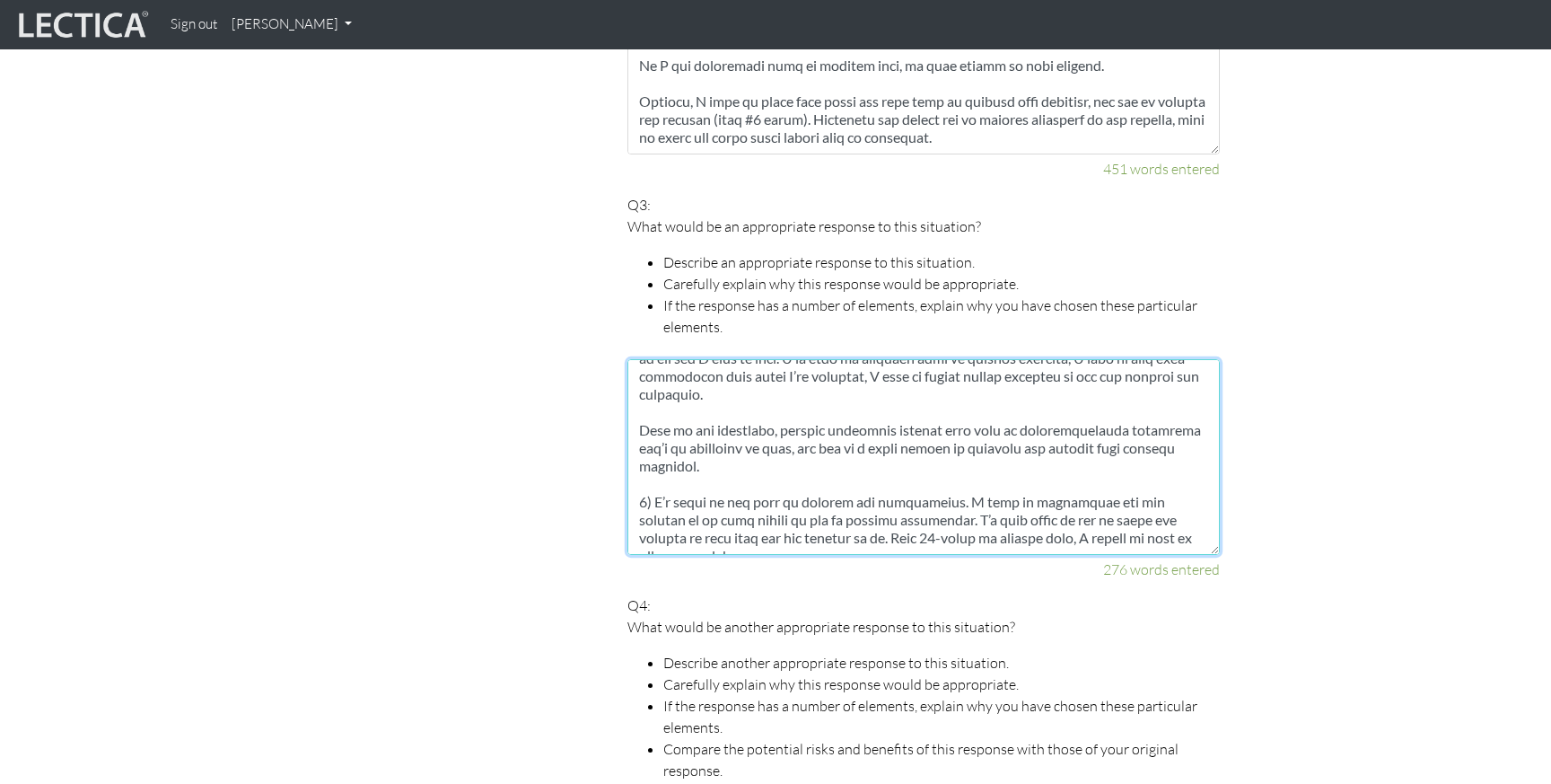
type textarea "I’m going to take multiple actions, addressing the immediate issues (changing m…"
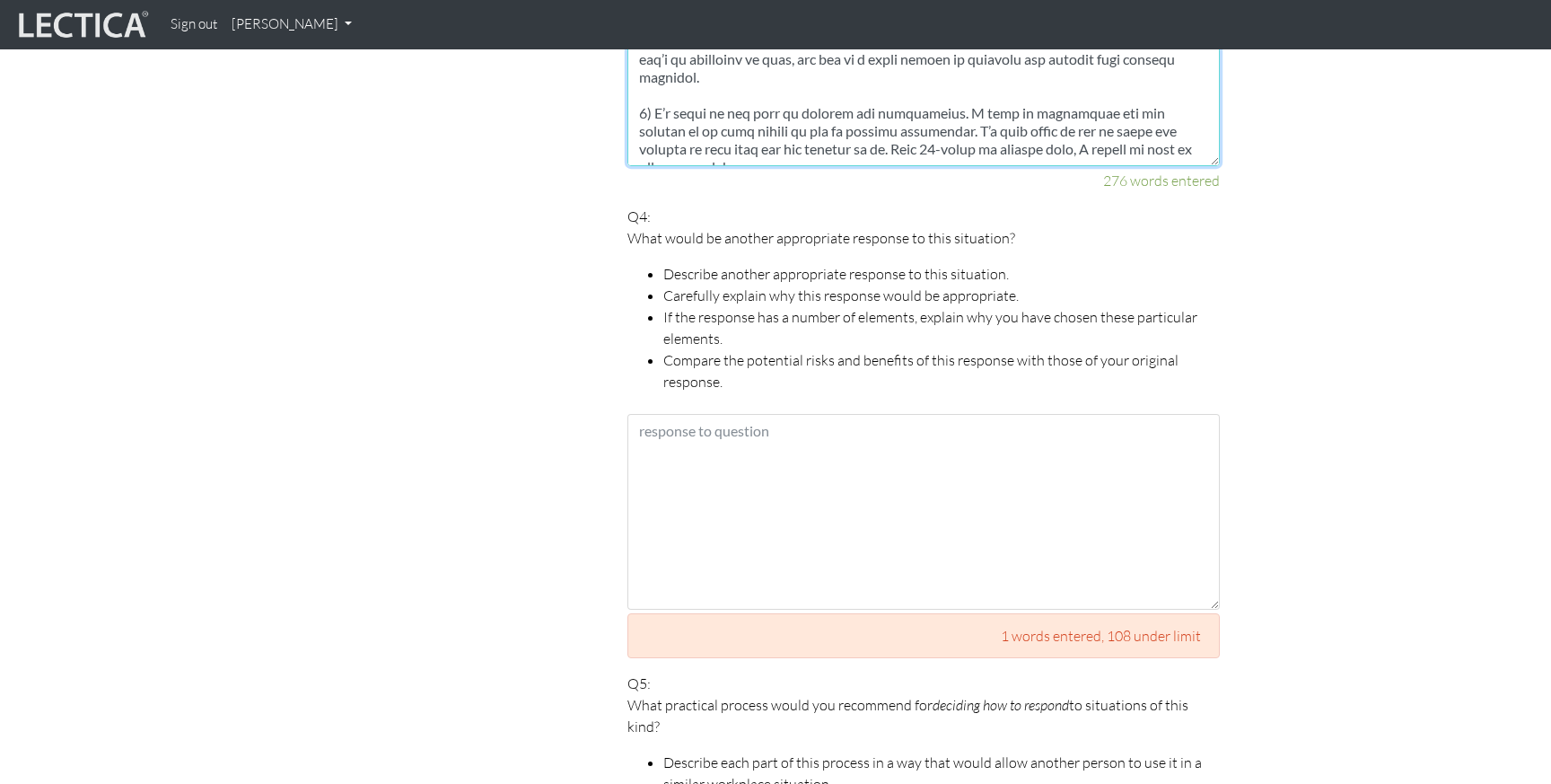
scroll to position [2136, 0]
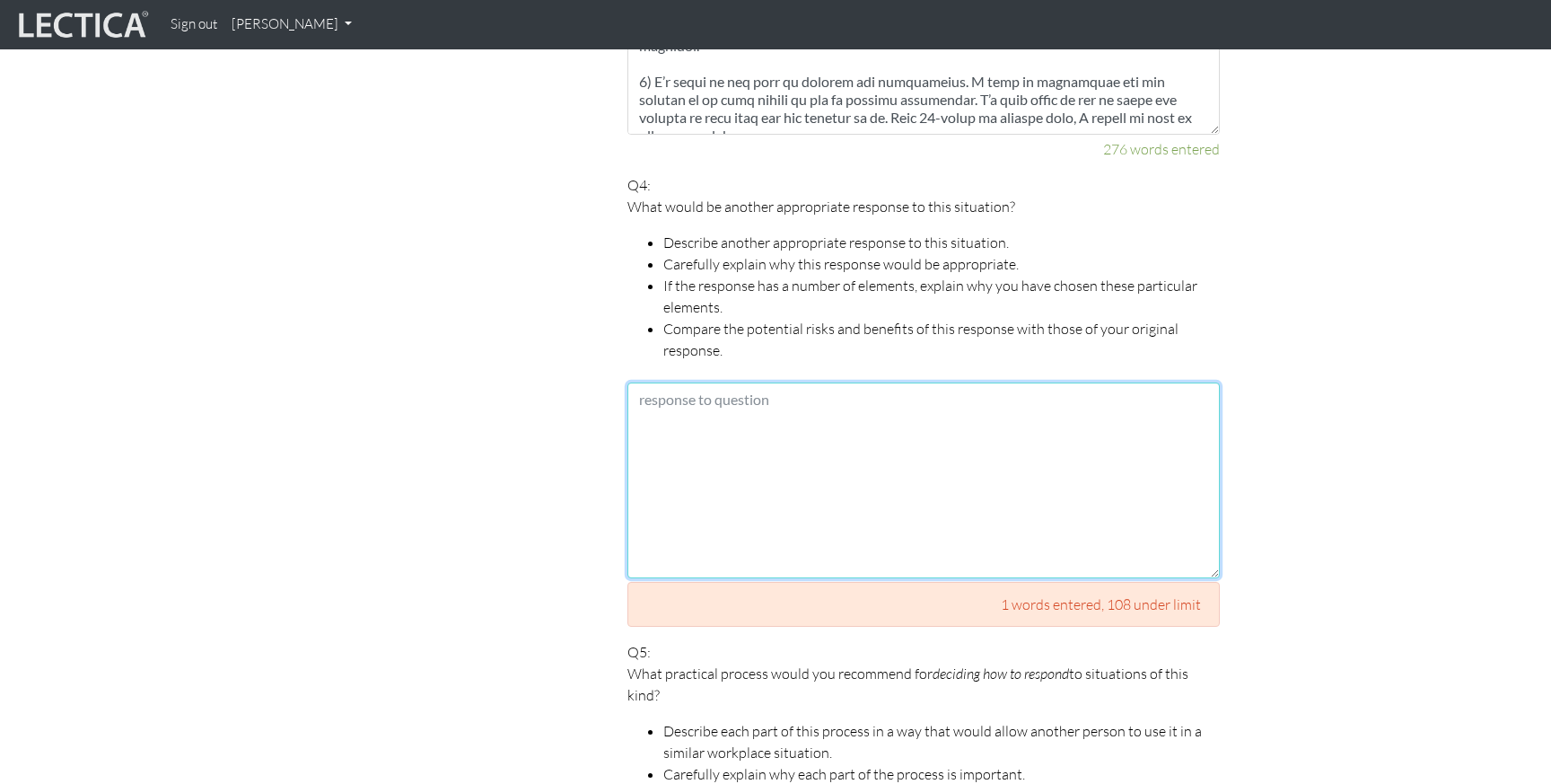
click at [772, 414] on textarea at bounding box center [923, 481] width 592 height 196
paste textarea "I believe I’ve outlined the ideal steps in the above section. The key considera…"
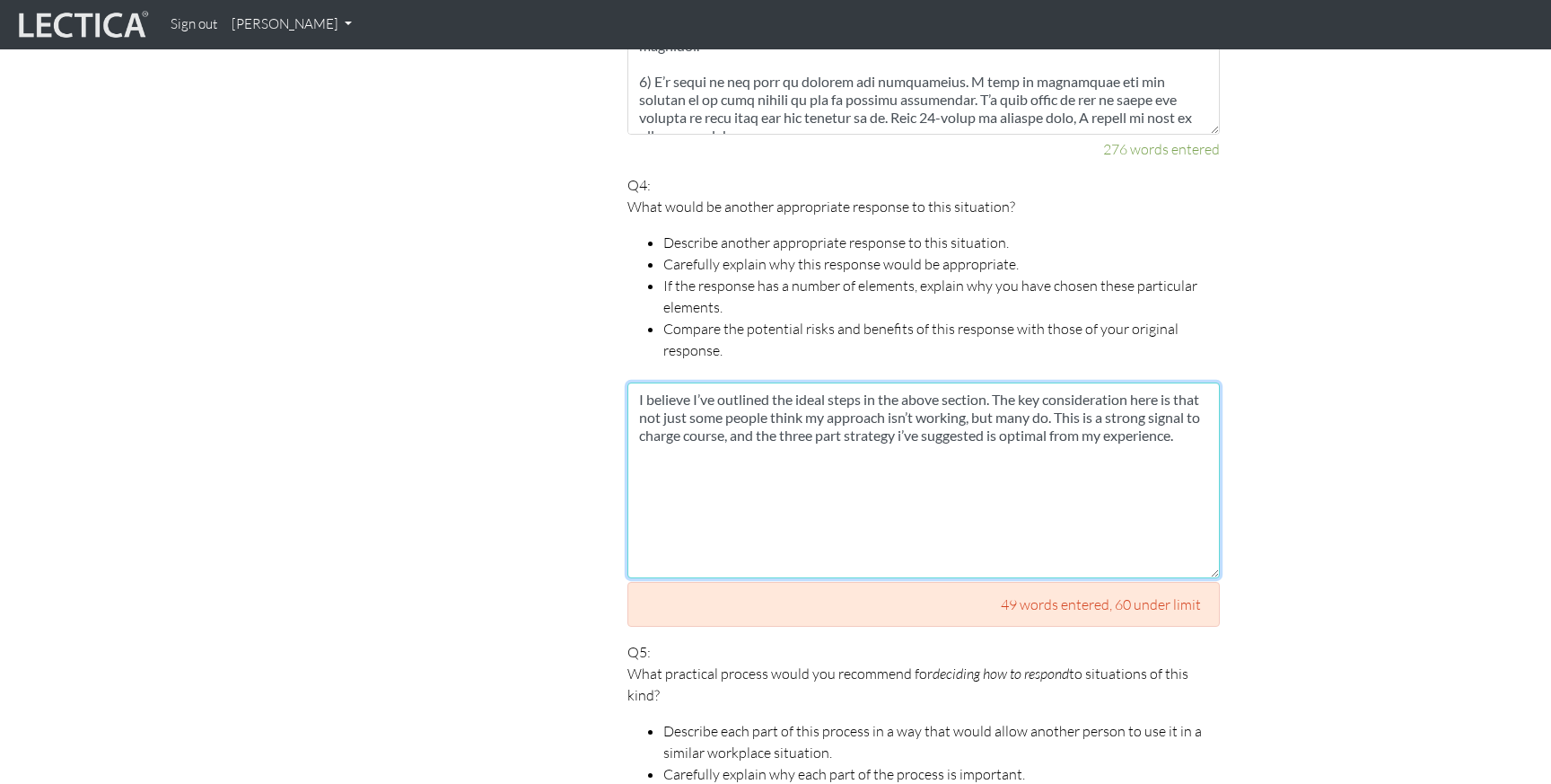
type textarea "I believe I’ve outlined the ideal steps in the above section. The key considera…"
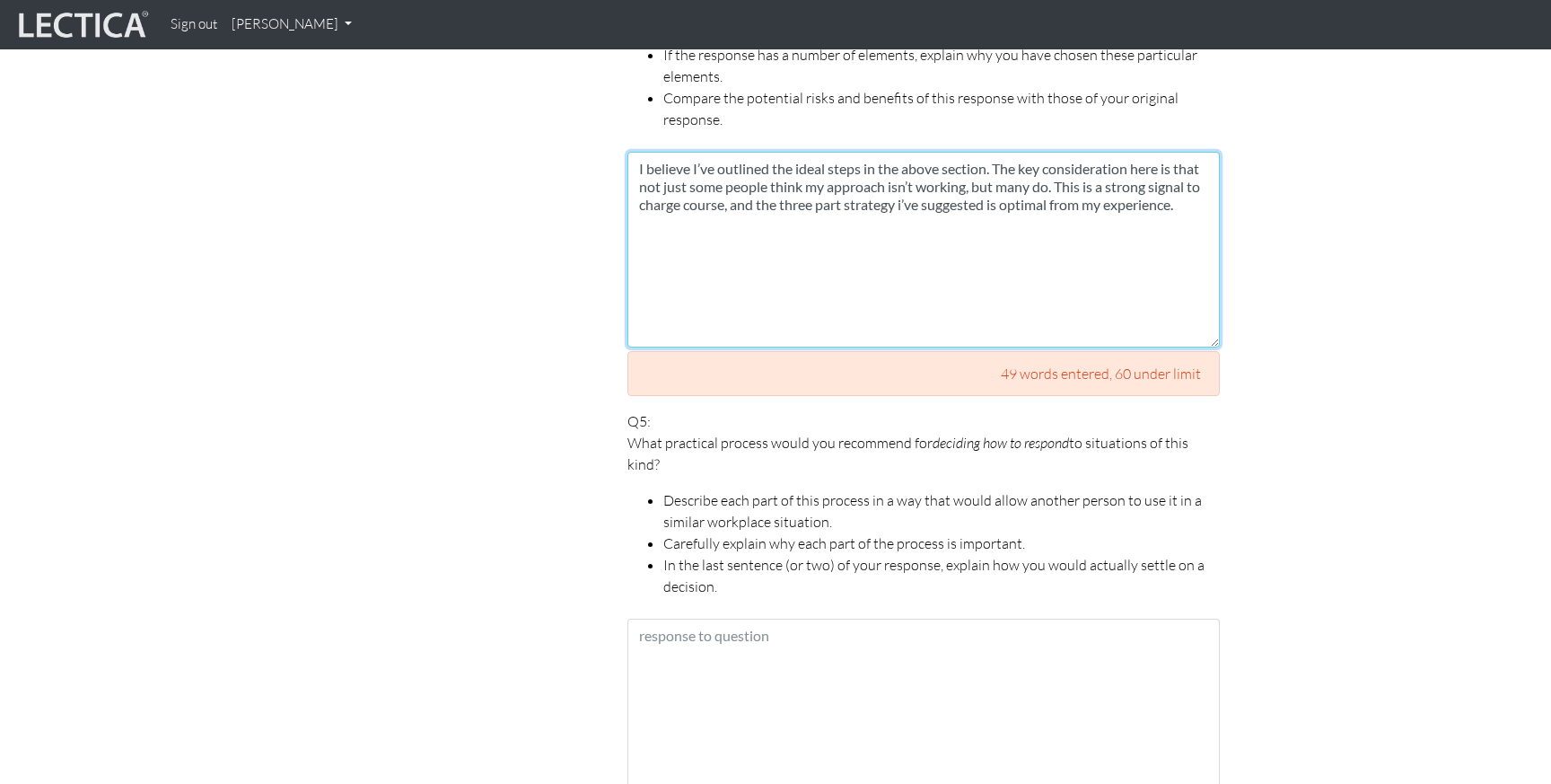
scroll to position [2712, 0]
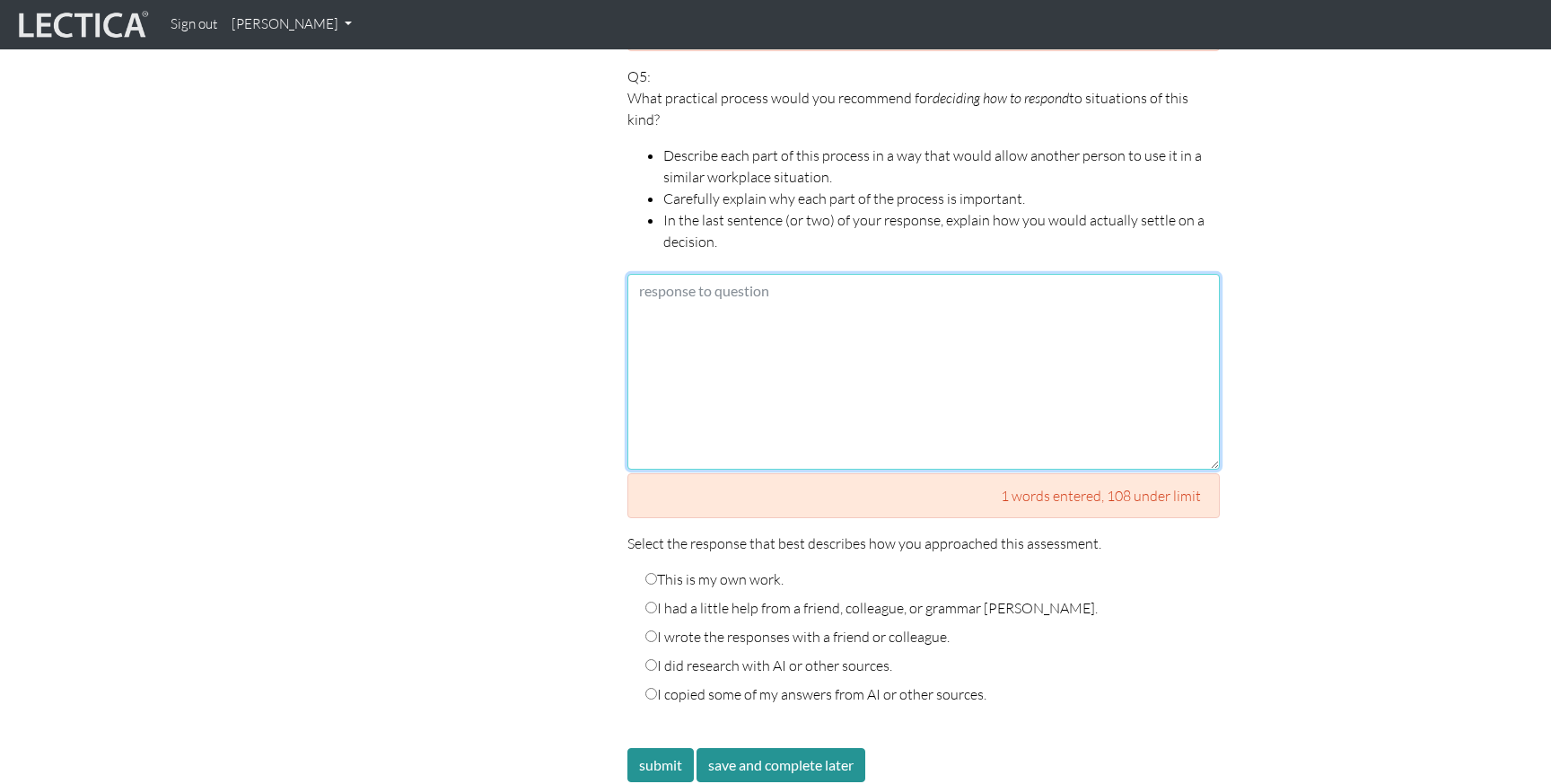
click at [738, 352] on textarea at bounding box center [923, 371] width 592 height 196
paste textarea "Here are my recommendations on how someone should decide on how to react, these…"
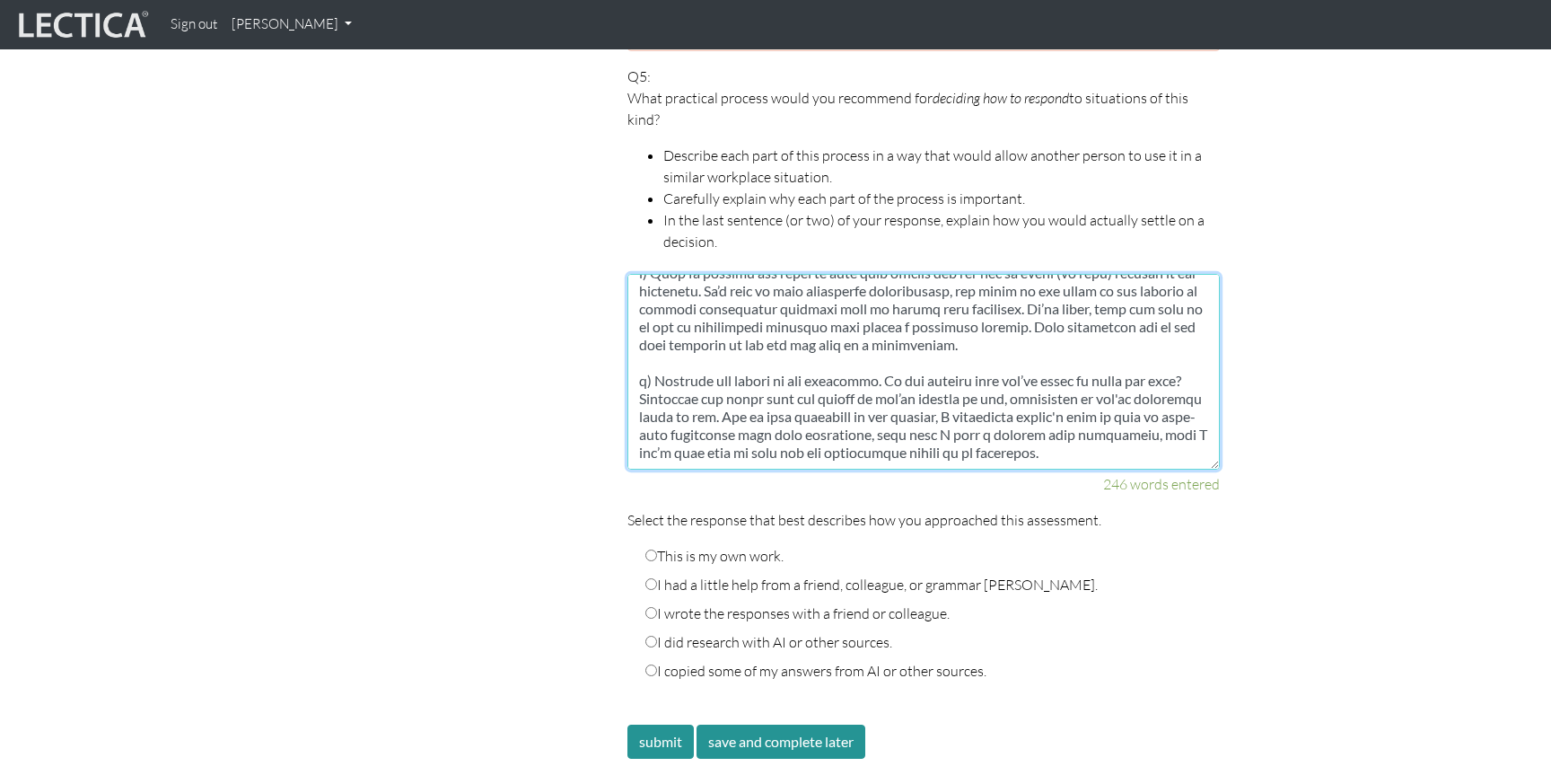
scroll to position [198, 0]
type textarea "Here are my recommendations on how someone should decide on how to react, these…"
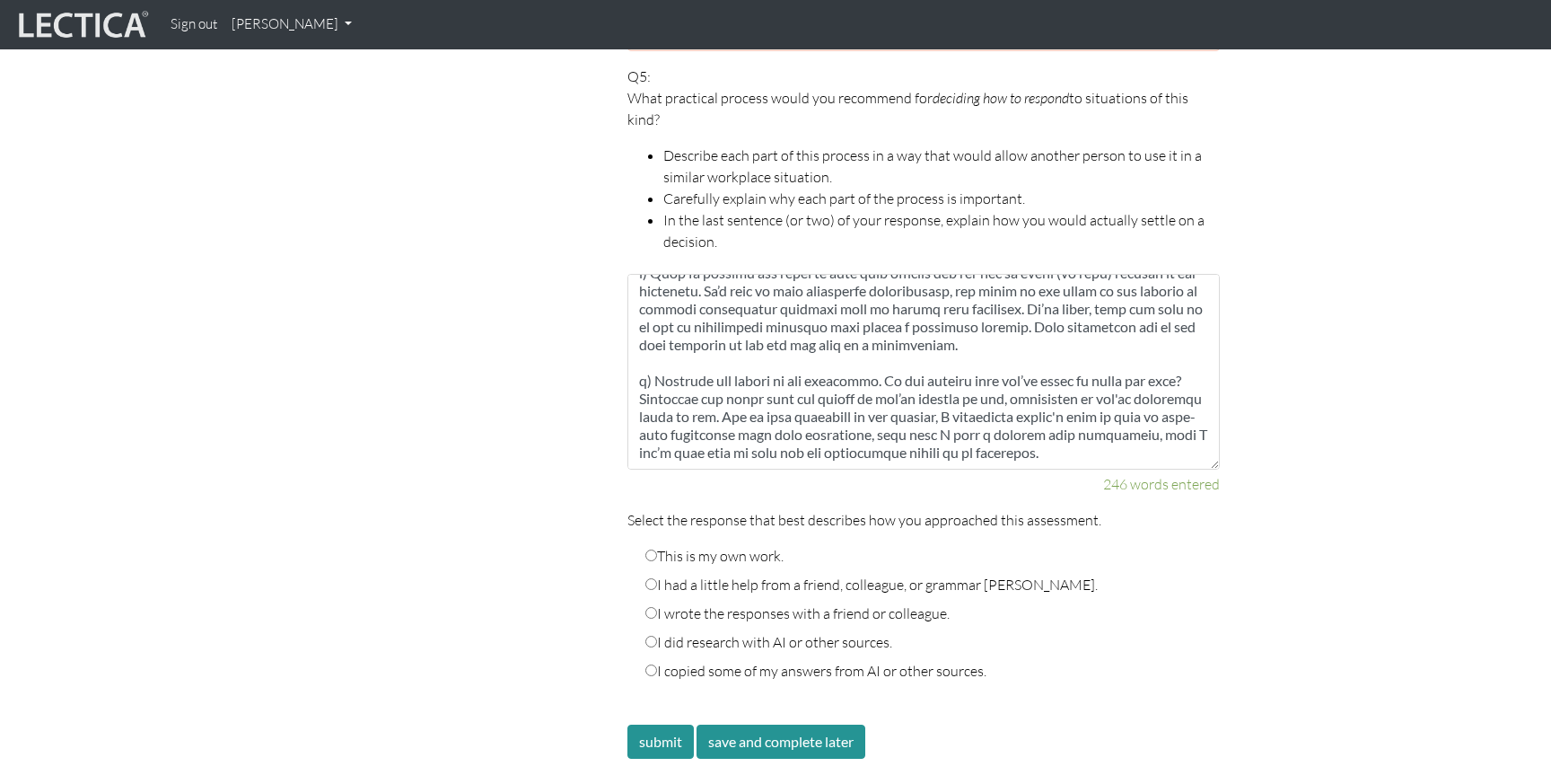
click at [707, 545] on label "This is my own work." at bounding box center [714, 555] width 139 height 21
click at [657, 549] on input "This is my own work." at bounding box center [651, 555] width 12 height 12
radio input "true"
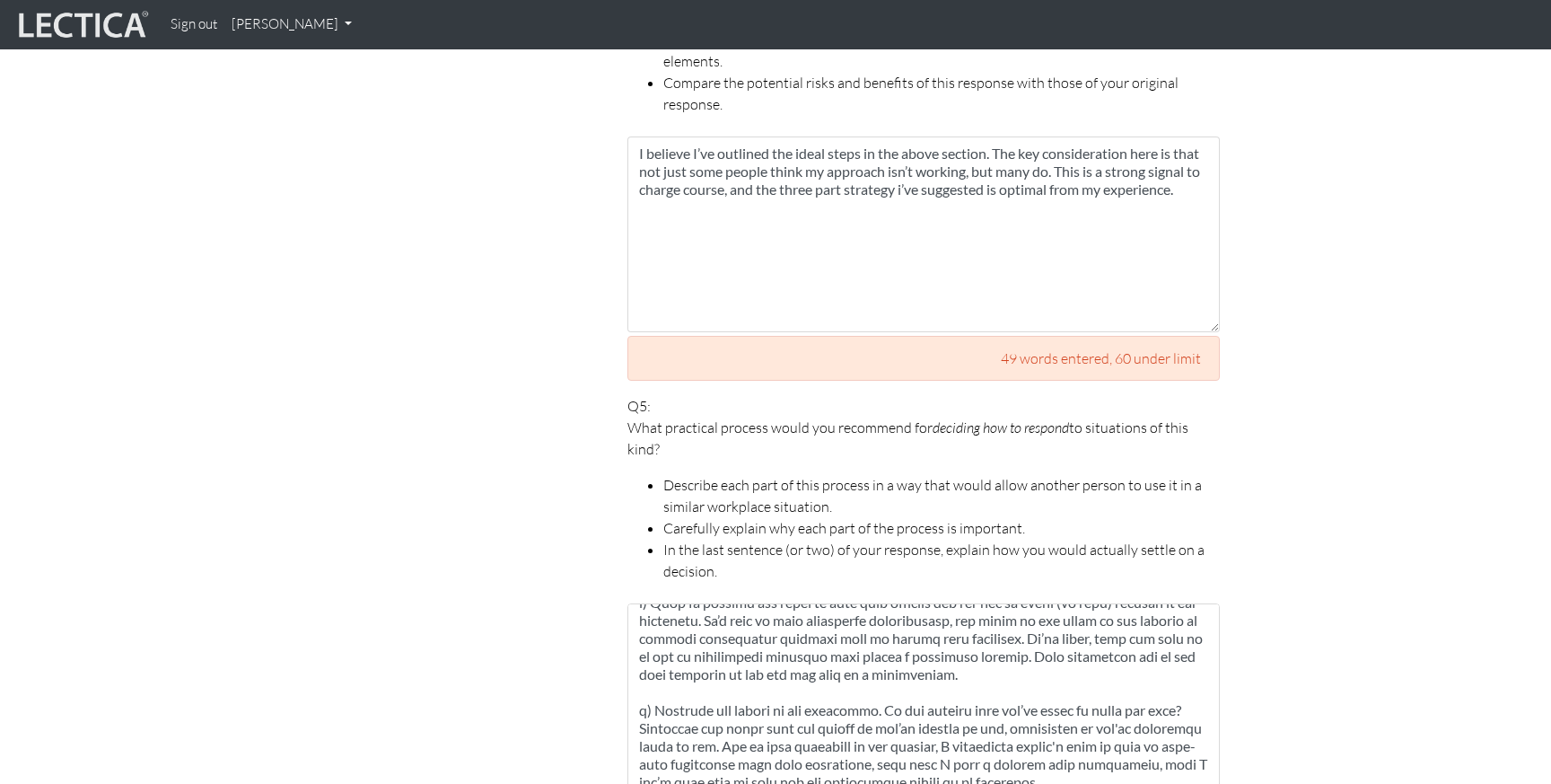
scroll to position [2374, 0]
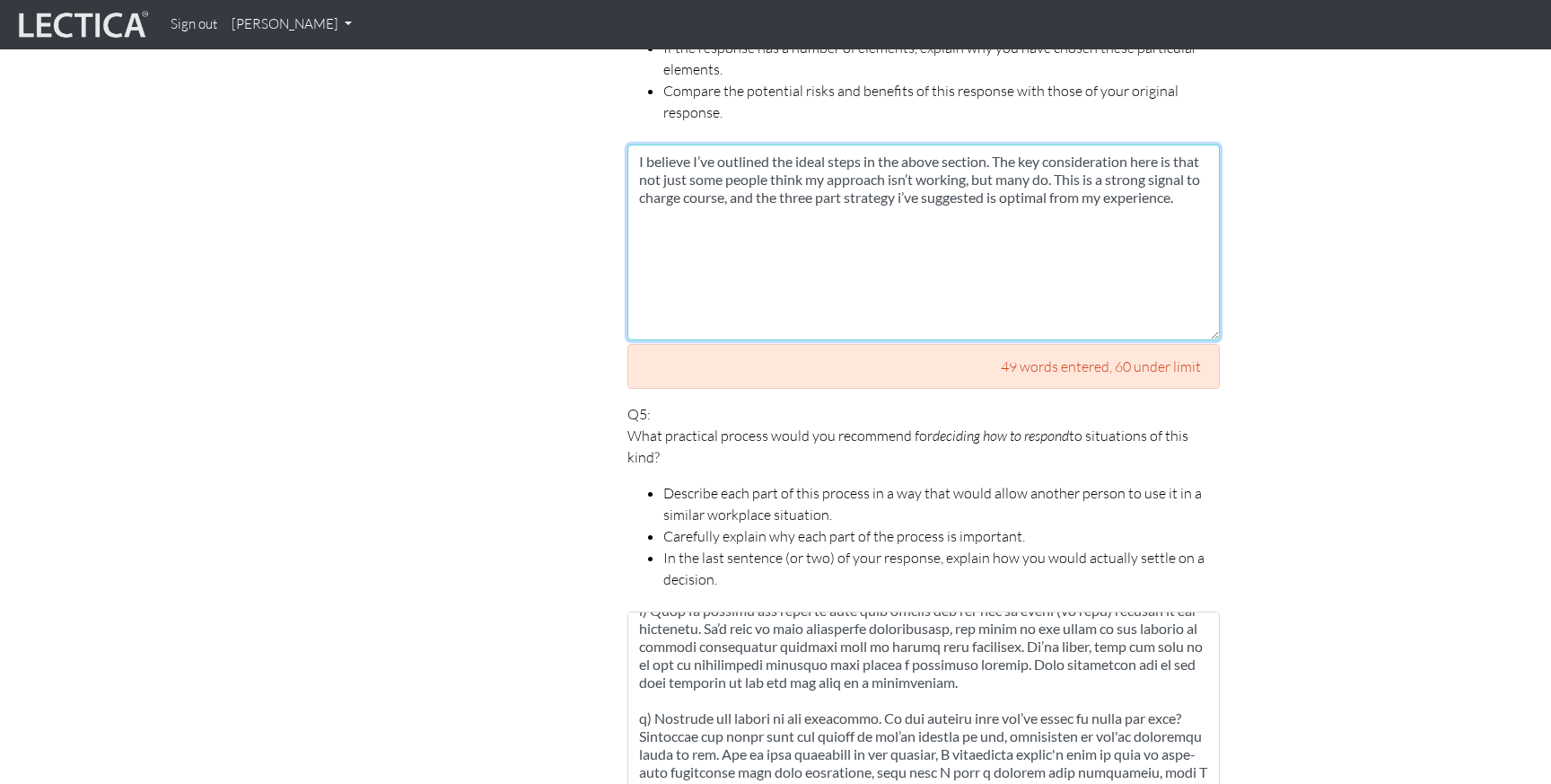
click at [838, 272] on textarea "I believe I’ve outlined the ideal steps in the above section. The key considera…" at bounding box center [923, 242] width 592 height 196
paste textarea "do not recommend a different approach, here are some of my top reasons why the …"
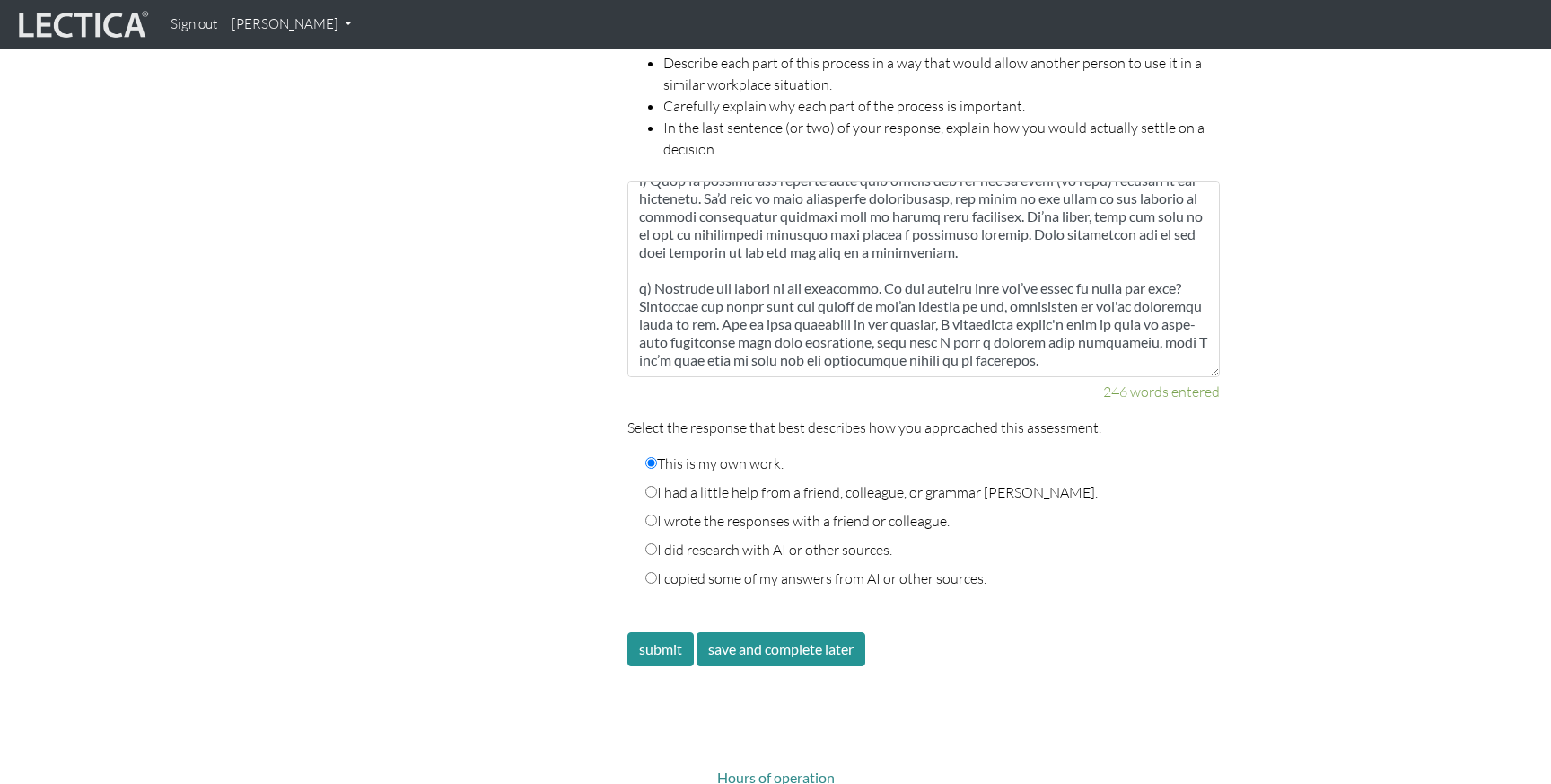
scroll to position [2781, 0]
type textarea "I do not recommend a different approach, here are some of my top reasons why th…"
click at [649, 631] on button "submit" at bounding box center [660, 647] width 67 height 34
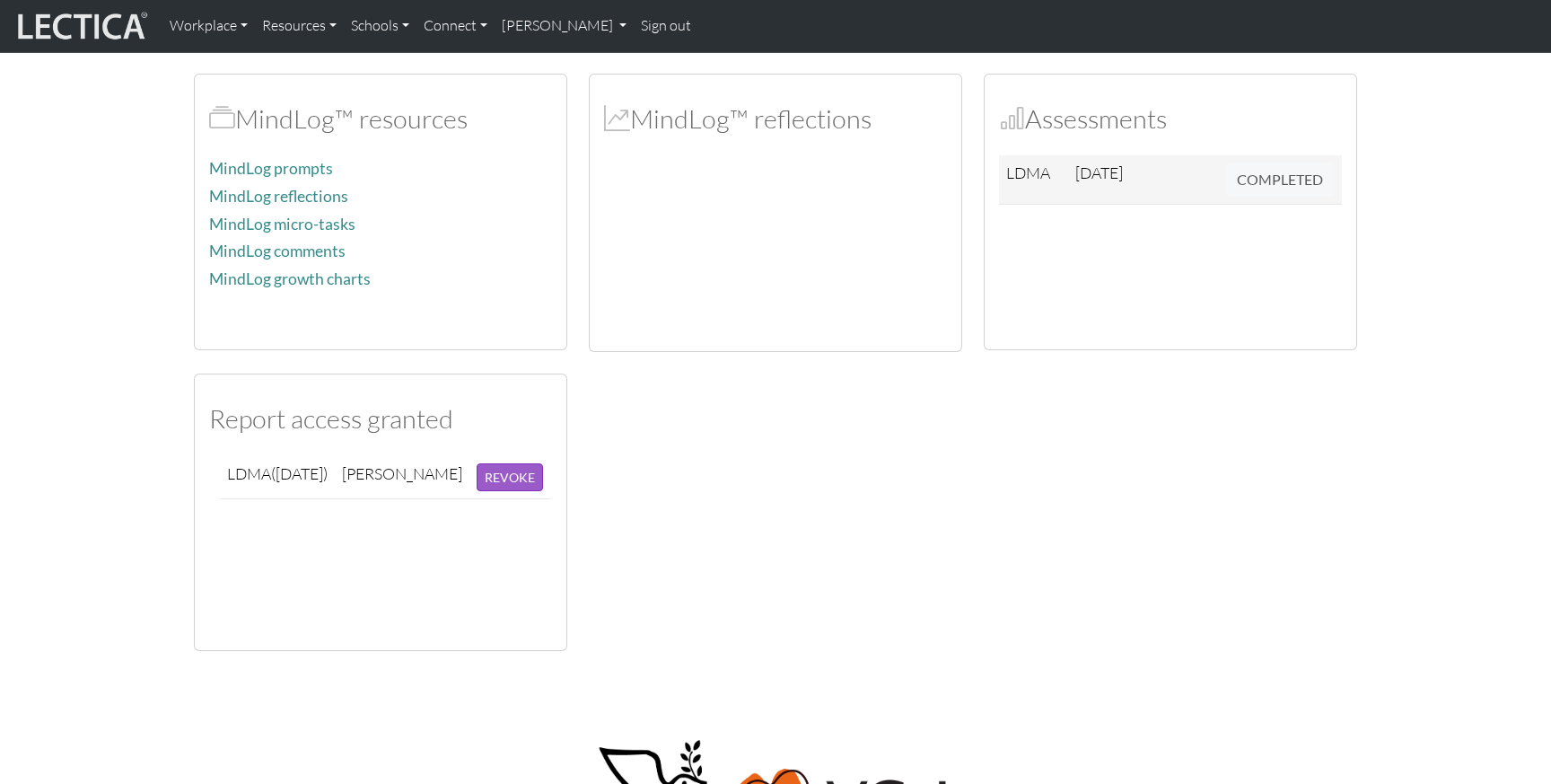
scroll to position [213, 0]
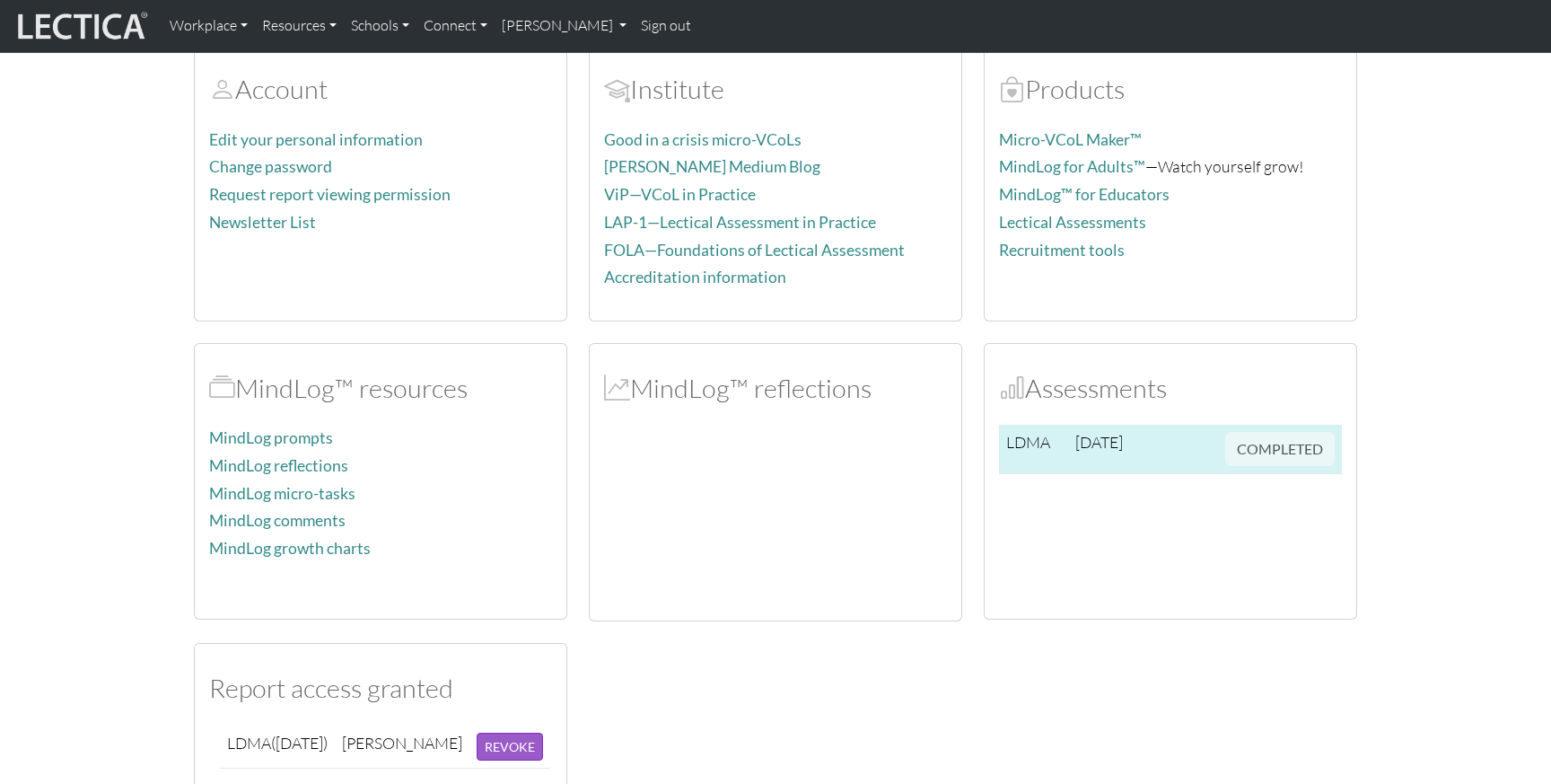
click at [1185, 448] on td at bounding box center [1196, 449] width 43 height 49
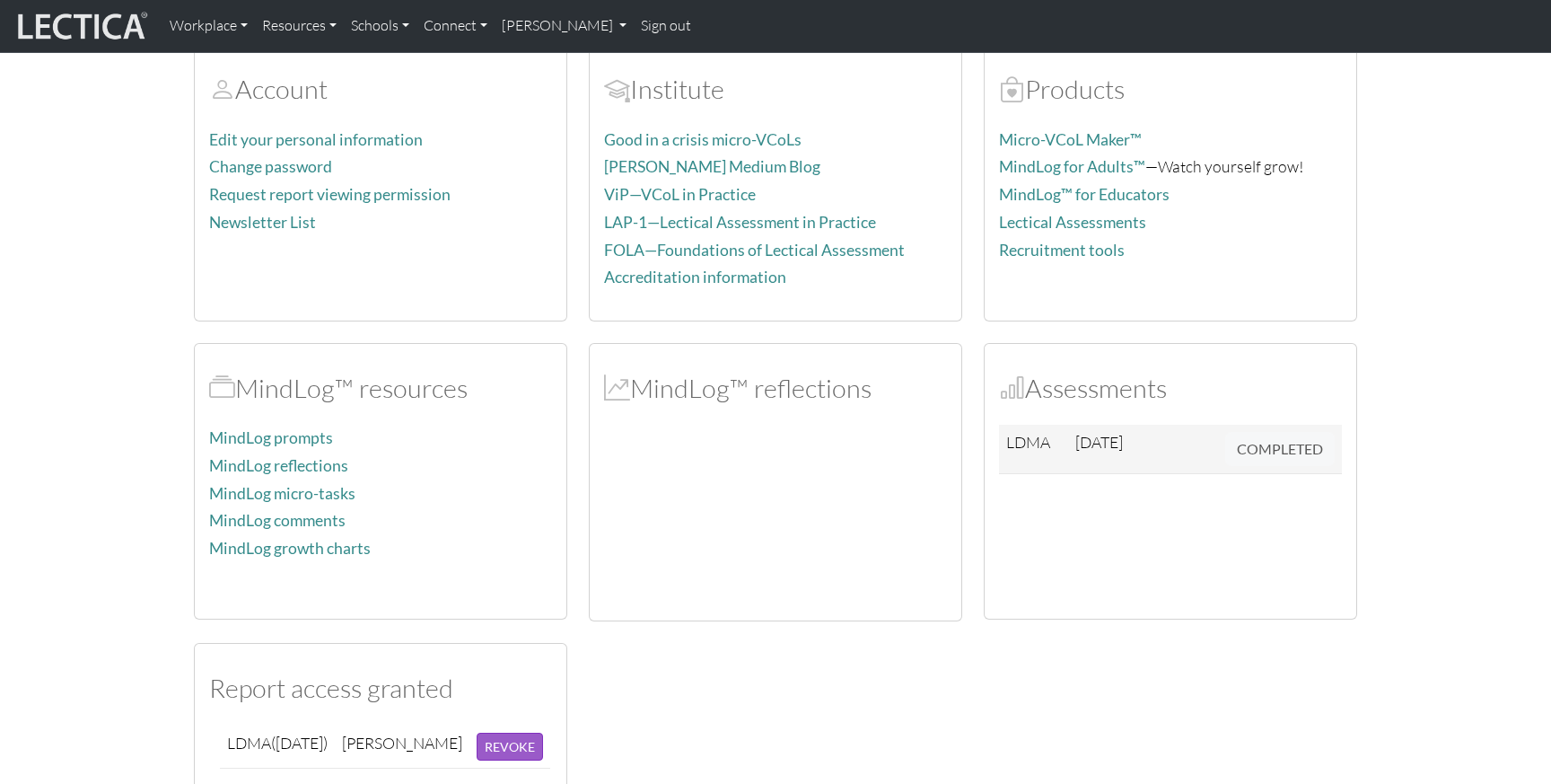
scroll to position [0, 0]
